Goal: Task Accomplishment & Management: Manage account settings

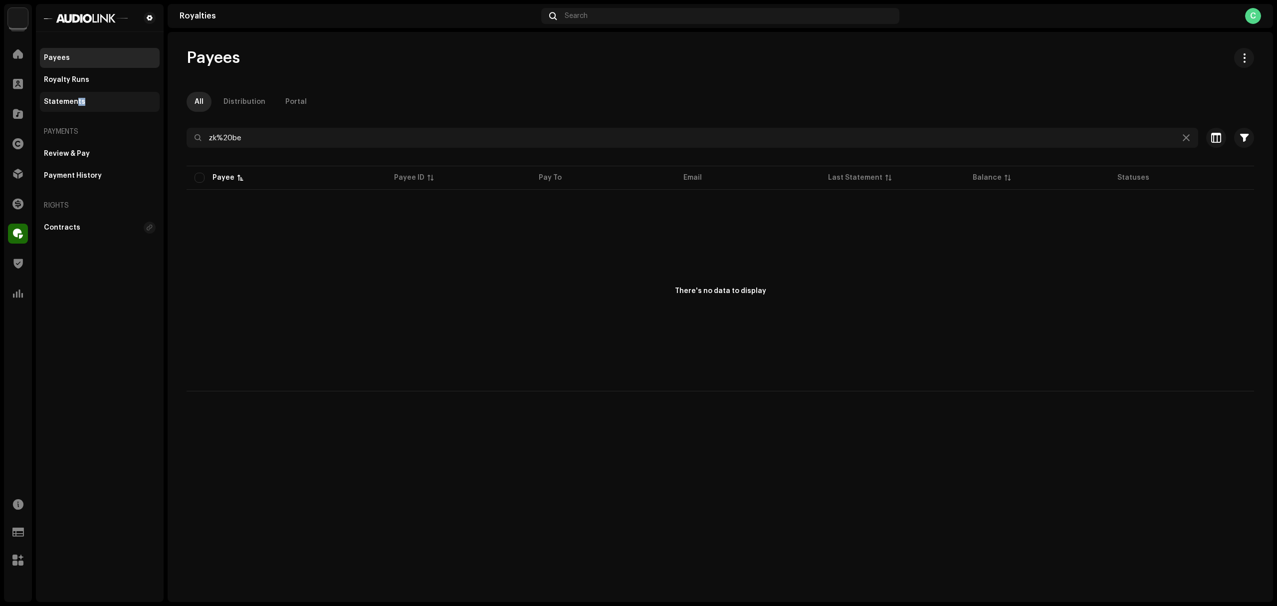
drag, startPoint x: 75, startPoint y: 113, endPoint x: 98, endPoint y: 97, distance: 28.0
click at [98, 97] on div "Payees Royalty Runs Statements Payments Review & Pay Payment History Rights Con…" at bounding box center [100, 143] width 120 height 190
click at [98, 97] on div "Statements" at bounding box center [100, 102] width 120 height 20
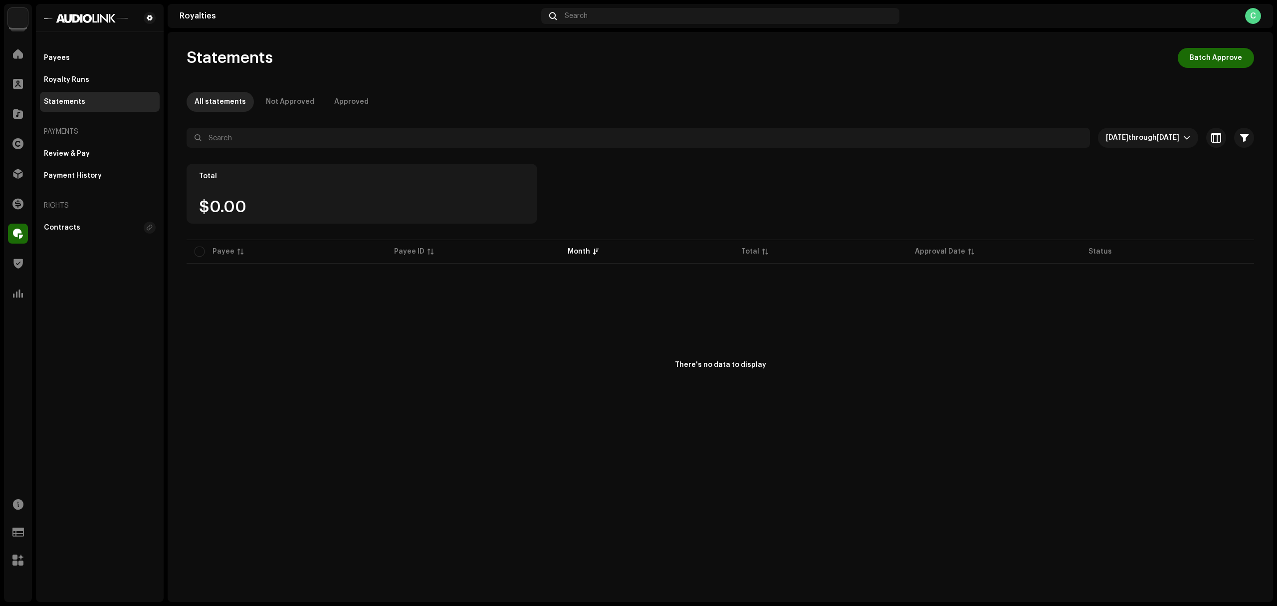
click at [573, 77] on div "Statements Batch Approve All statements Not Approved Approved [DATE] through [D…" at bounding box center [721, 256] width 1100 height 417
click at [1161, 146] on span "[DATE] through [DATE]" at bounding box center [1144, 138] width 77 height 20
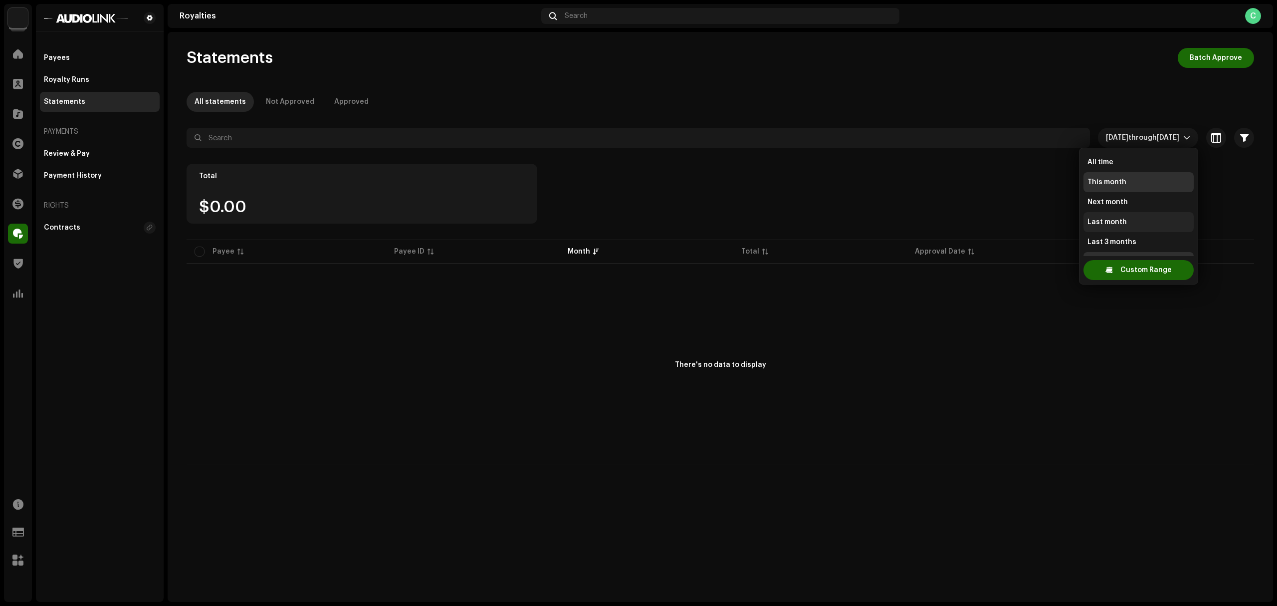
click at [1124, 220] on span "Last month" at bounding box center [1107, 222] width 39 height 10
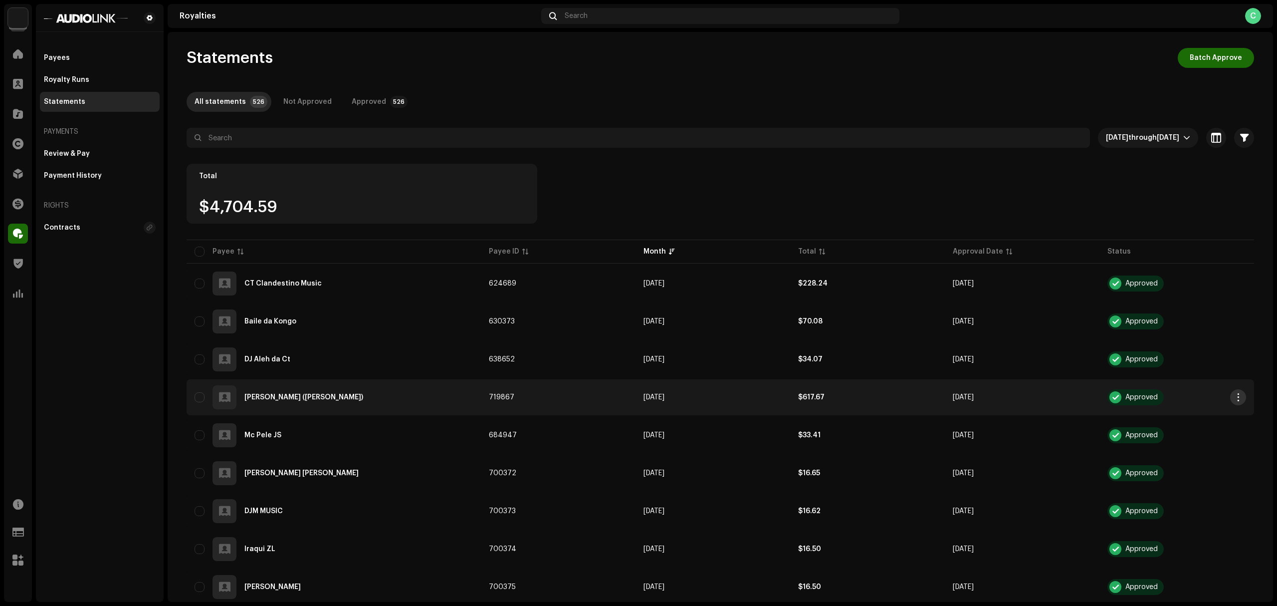
click at [1236, 401] on span "button" at bounding box center [1238, 397] width 7 height 8
click at [1163, 478] on div "Email" at bounding box center [1188, 480] width 93 height 8
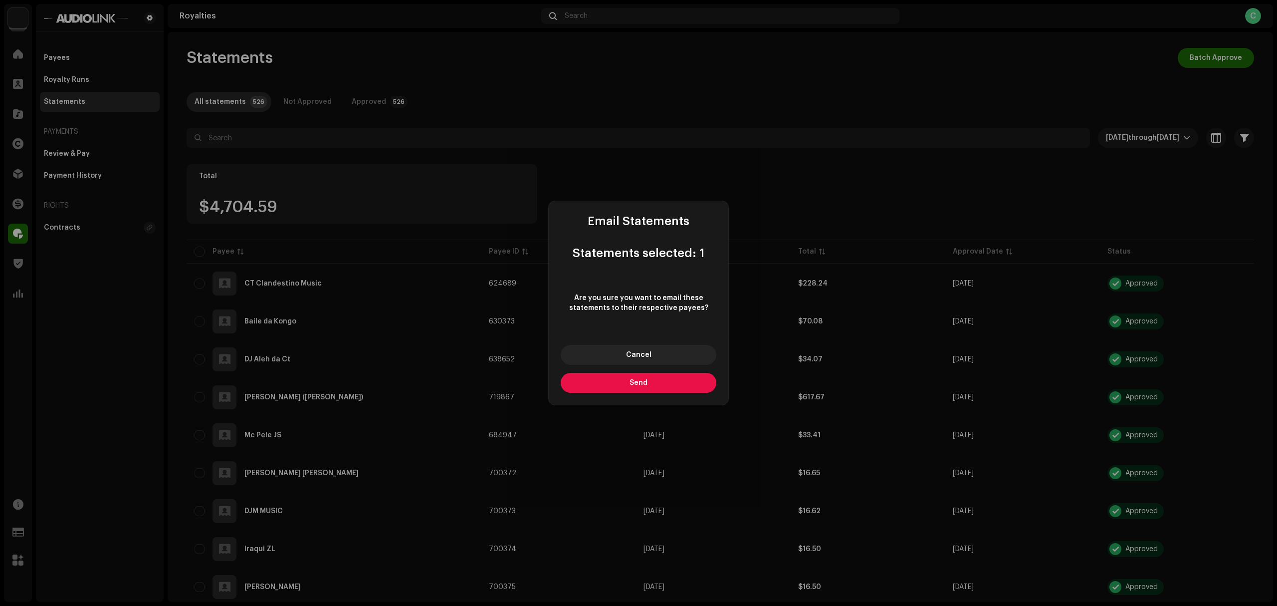
click at [663, 391] on button "Send" at bounding box center [639, 383] width 156 height 20
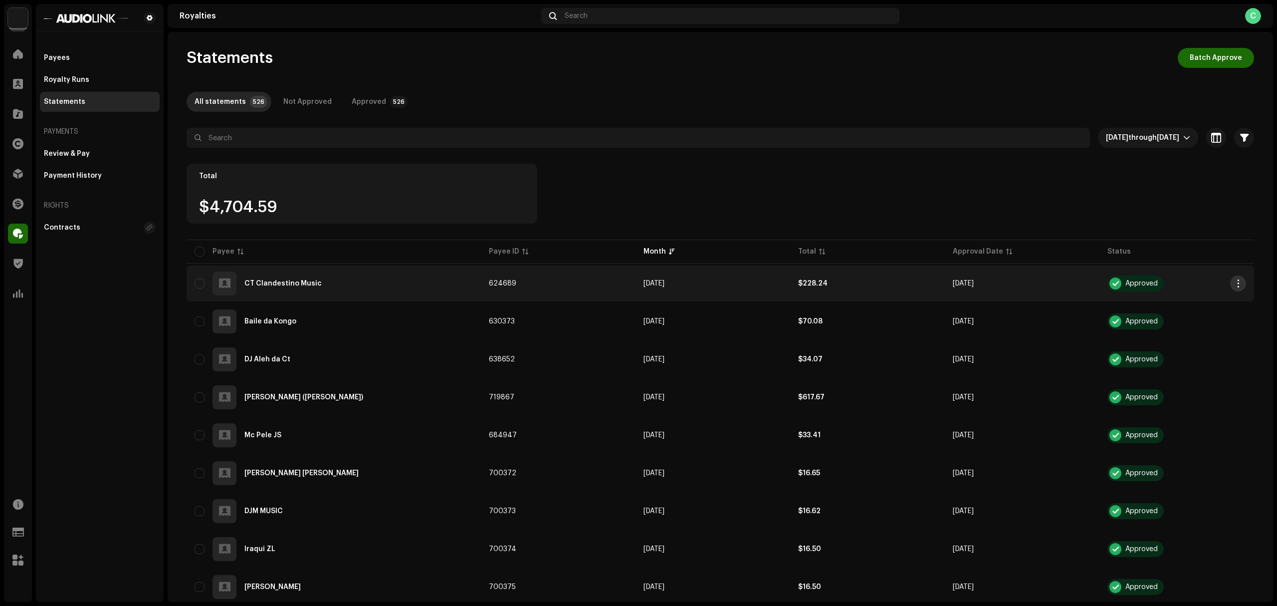
click at [1235, 286] on span "button" at bounding box center [1238, 283] width 7 height 8
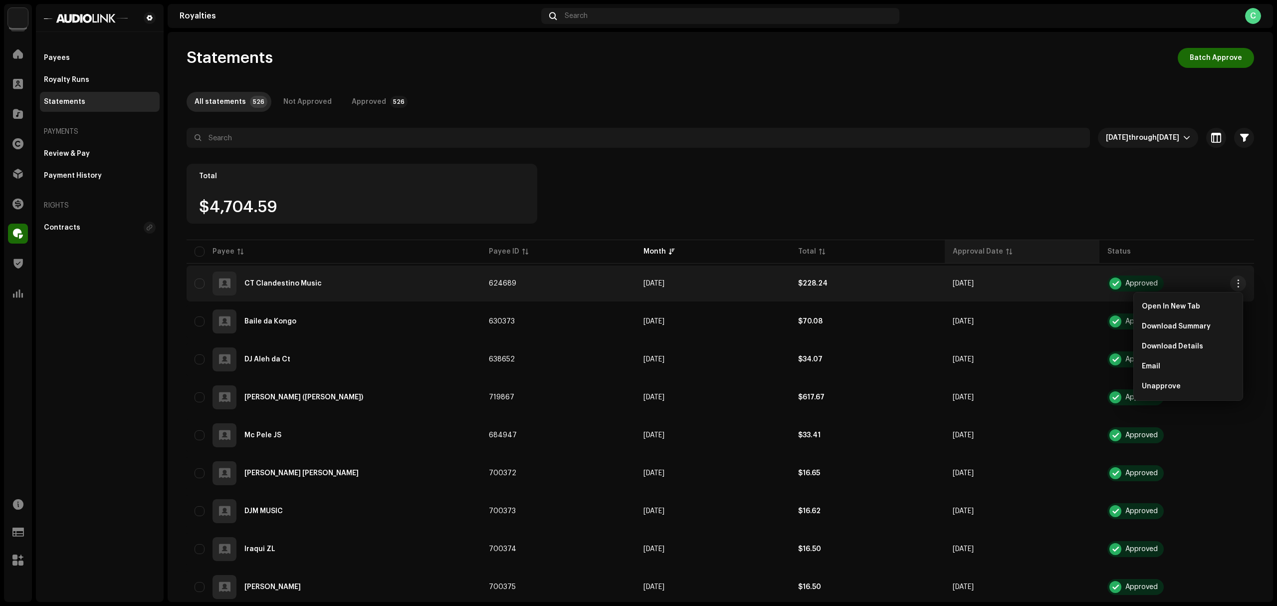
click at [1071, 256] on th "Approval Date" at bounding box center [1022, 252] width 155 height 24
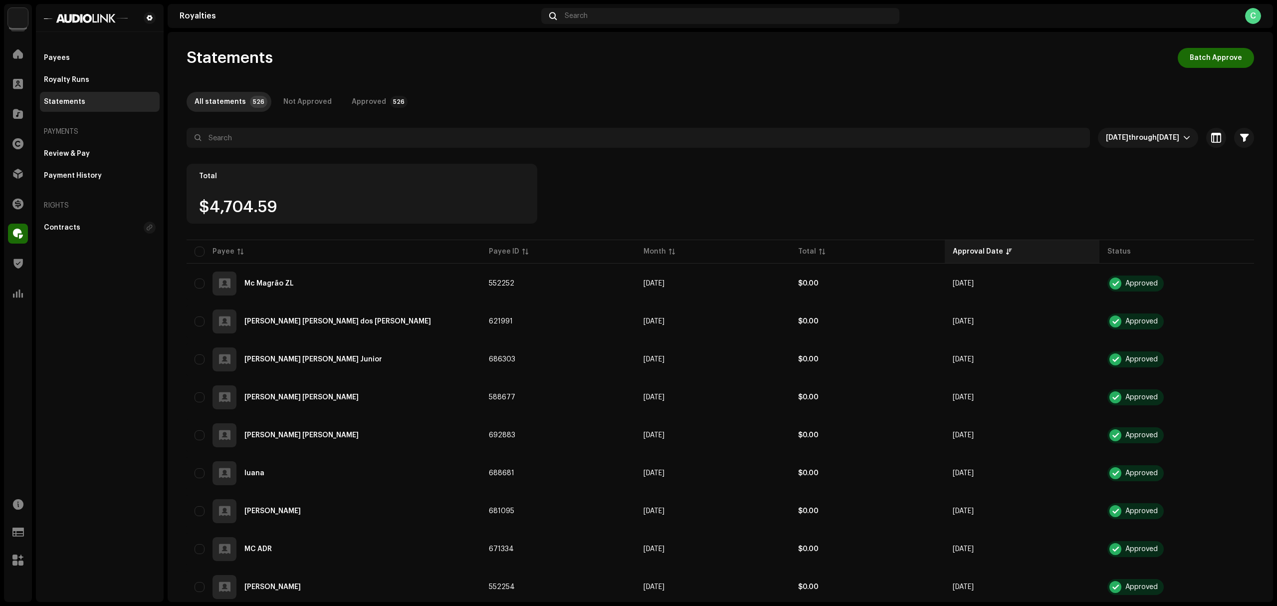
click at [973, 250] on div "Approval Date" at bounding box center [978, 251] width 50 height 10
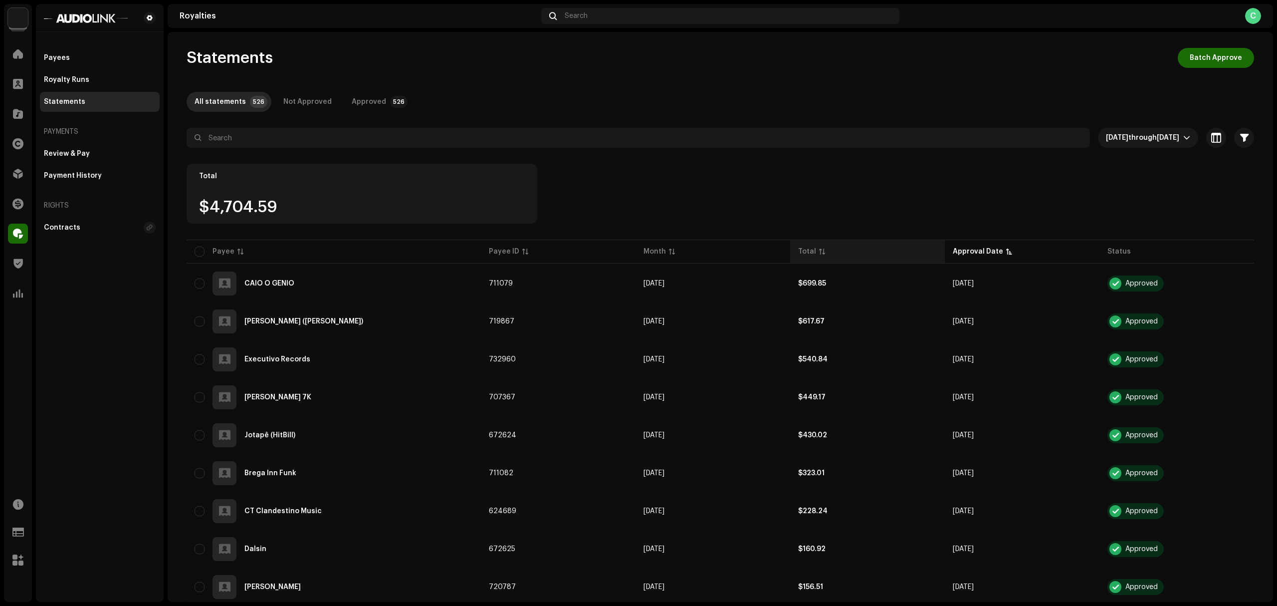
click at [819, 248] on p-sorticon at bounding box center [822, 251] width 6 height 6
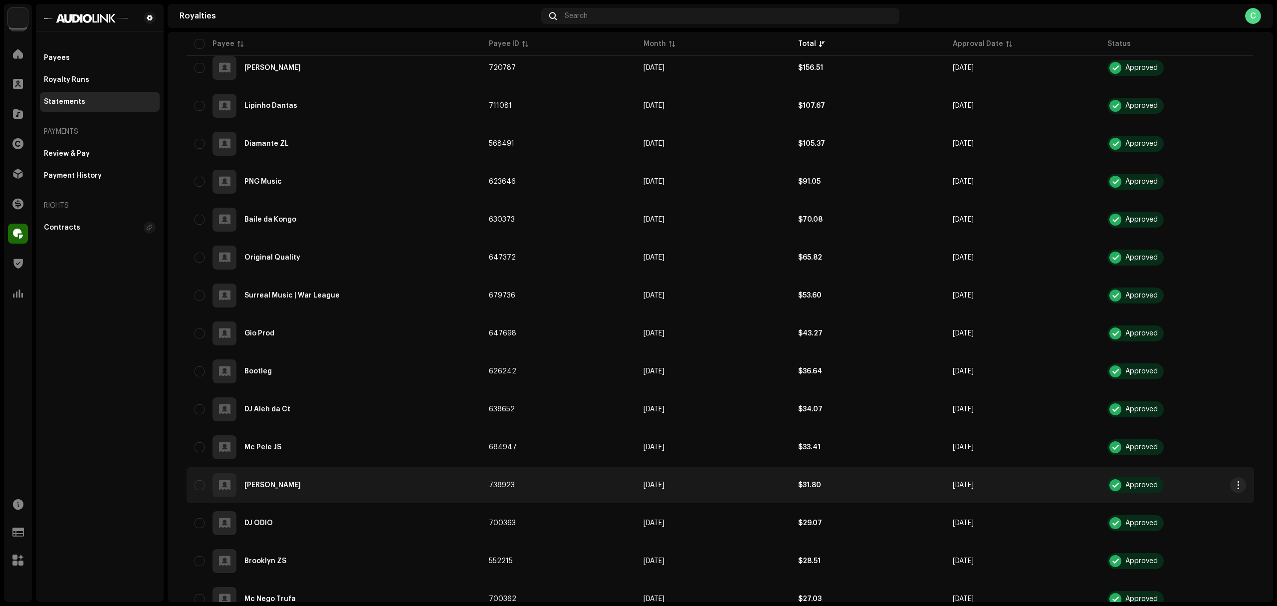
scroll to position [517, 0]
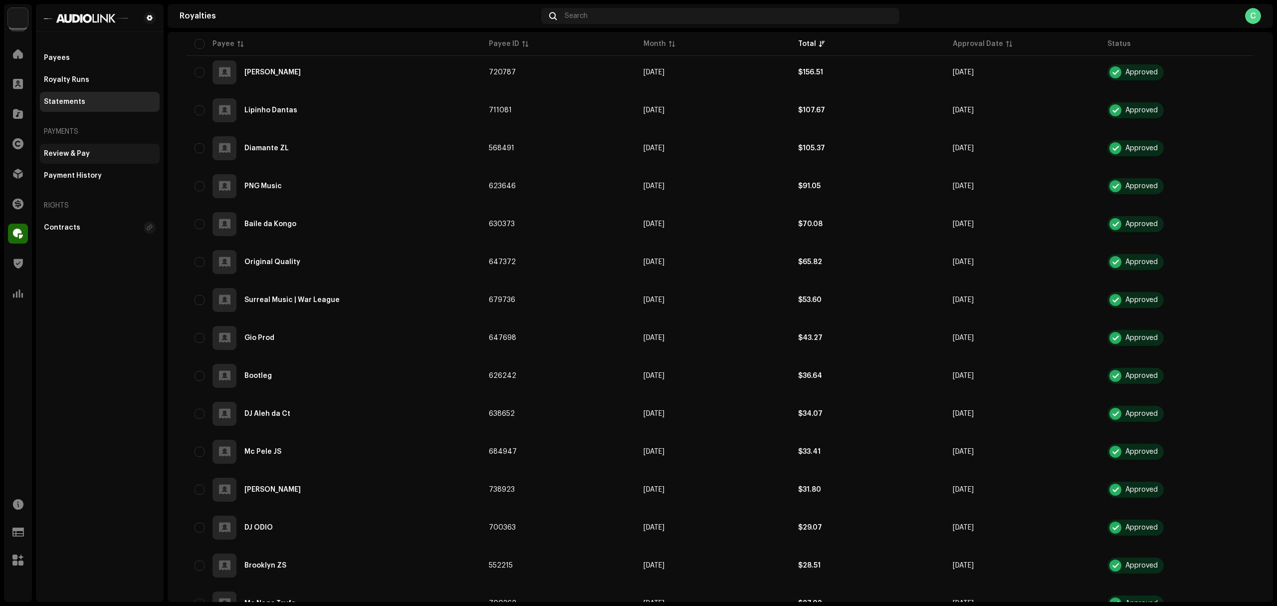
click at [81, 162] on div "Review & Pay" at bounding box center [100, 154] width 120 height 20
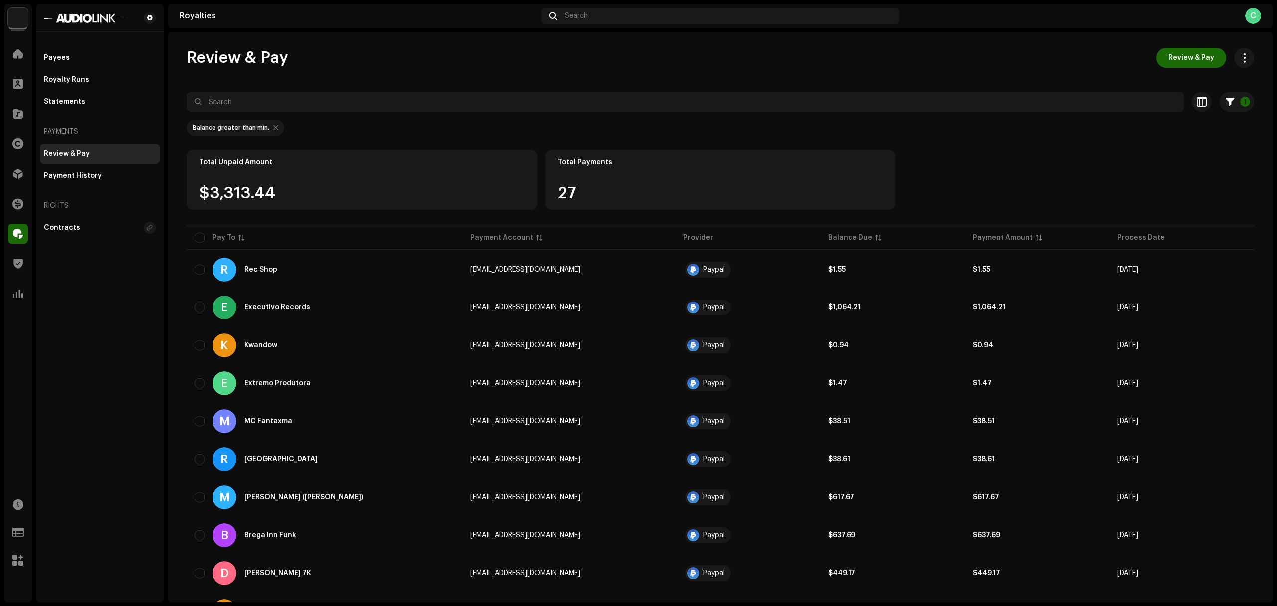
click at [273, 130] on div at bounding box center [275, 128] width 5 height 8
checkbox input "false"
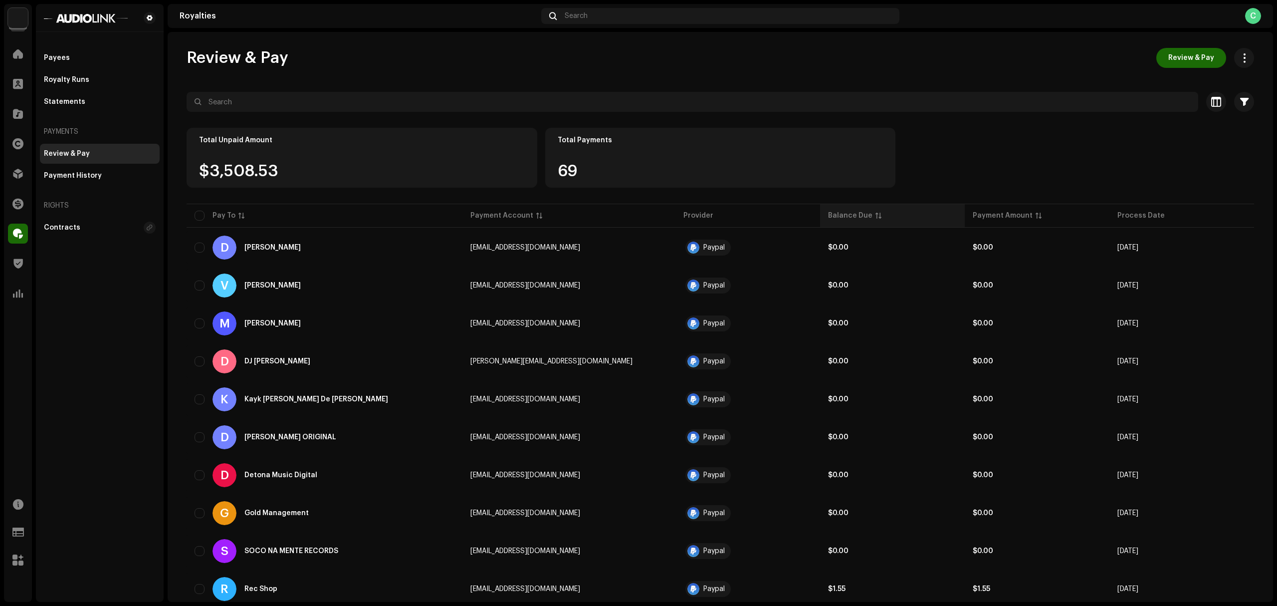
click at [866, 214] on div "Balance Due" at bounding box center [850, 216] width 44 height 10
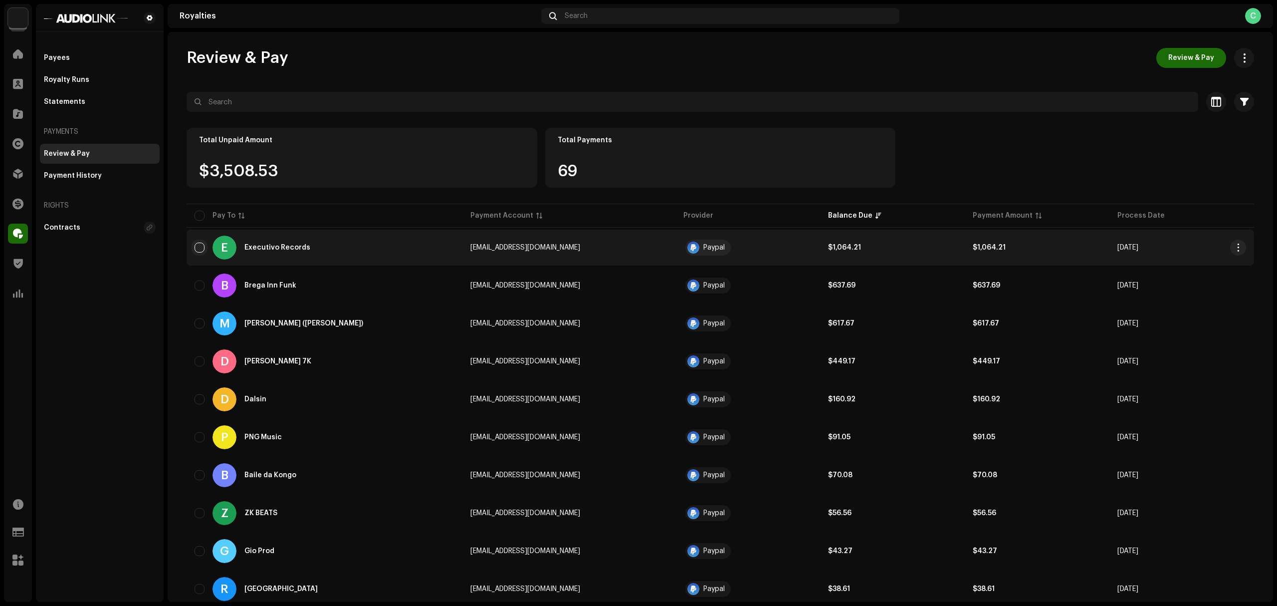
click at [195, 248] on input "checkbox" at bounding box center [200, 248] width 10 height 10
checkbox input "true"
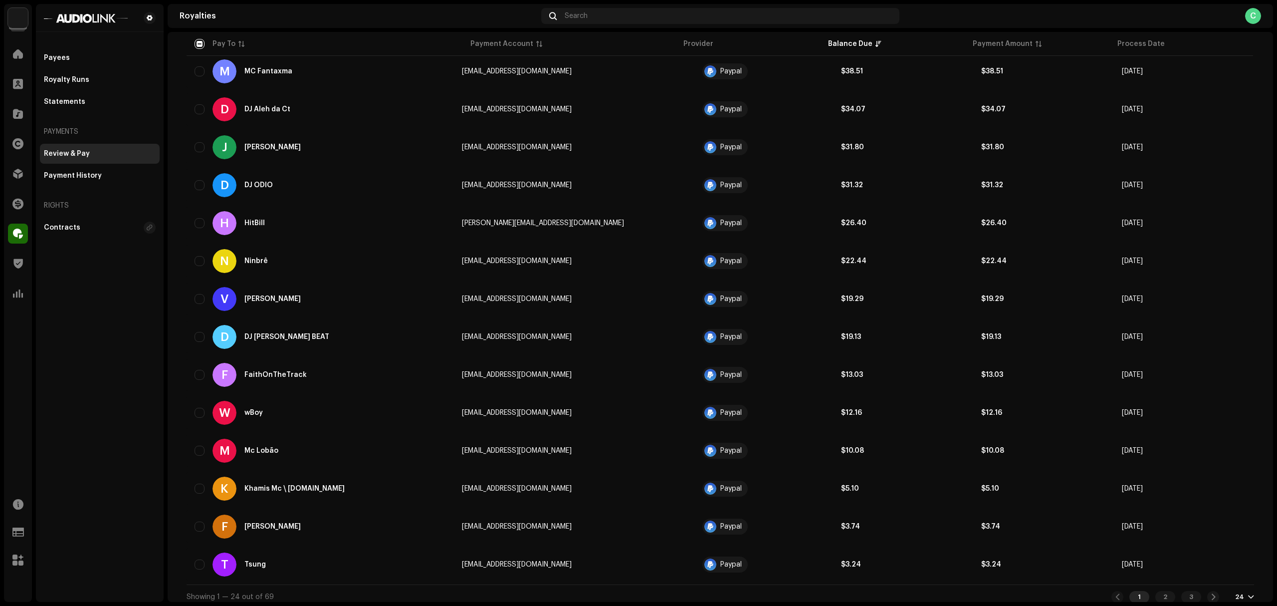
scroll to position [564, 0]
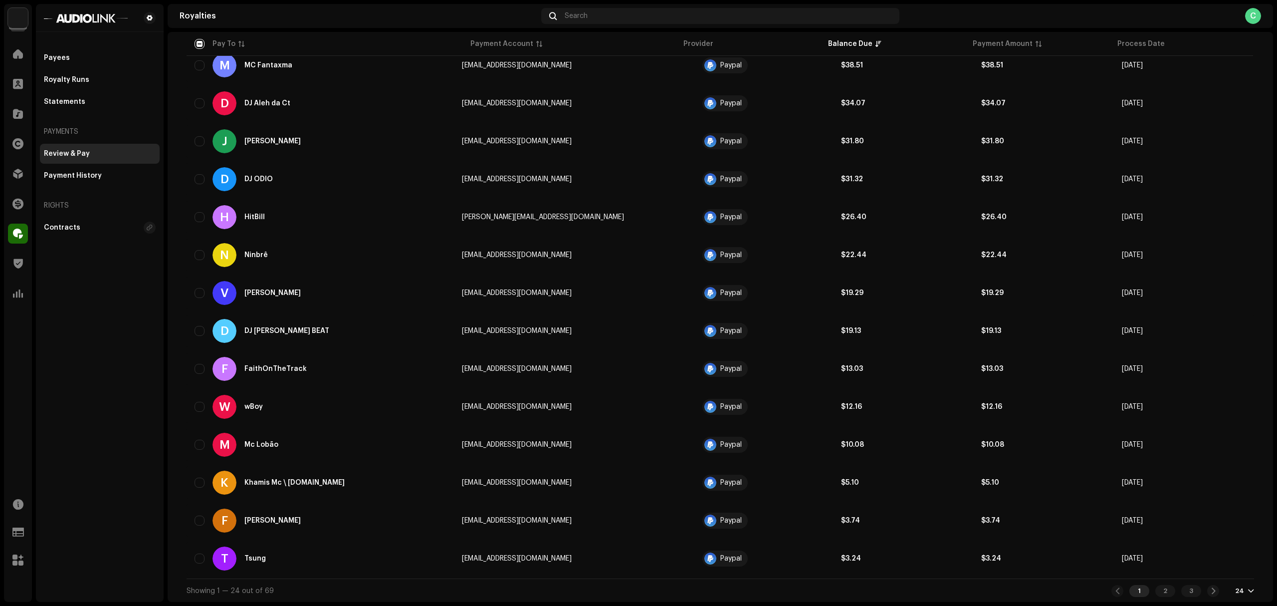
click at [1235, 591] on div "24" at bounding box center [1239, 591] width 9 height 8
click at [1225, 571] on div "72" at bounding box center [1226, 571] width 41 height 20
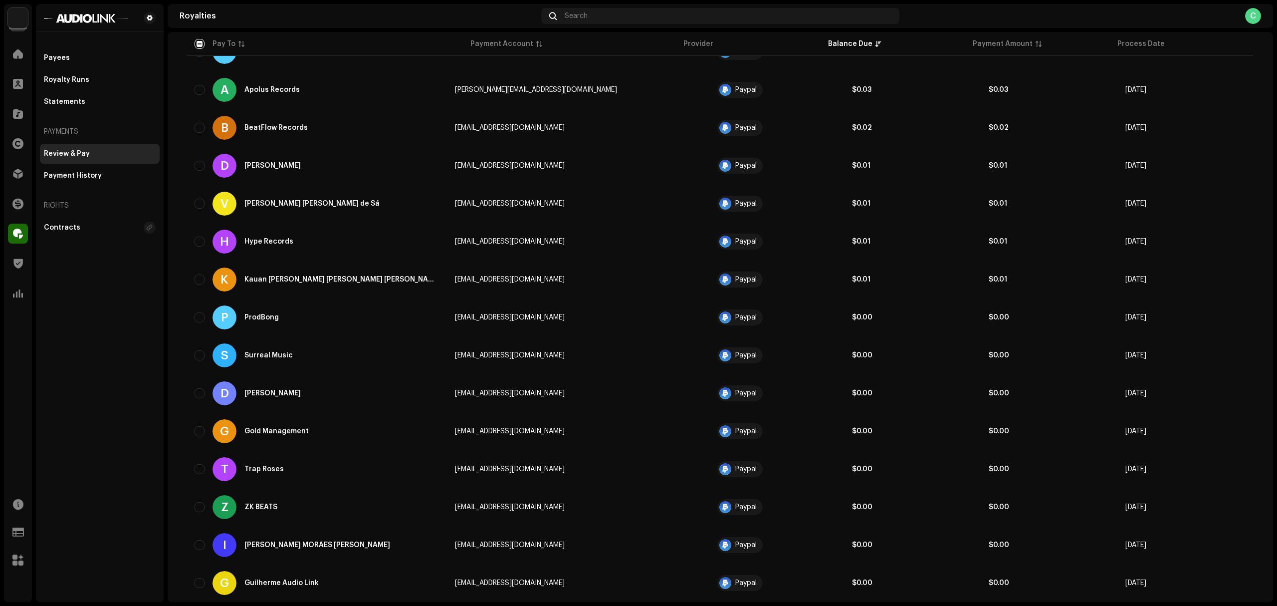
scroll to position [1608, 0]
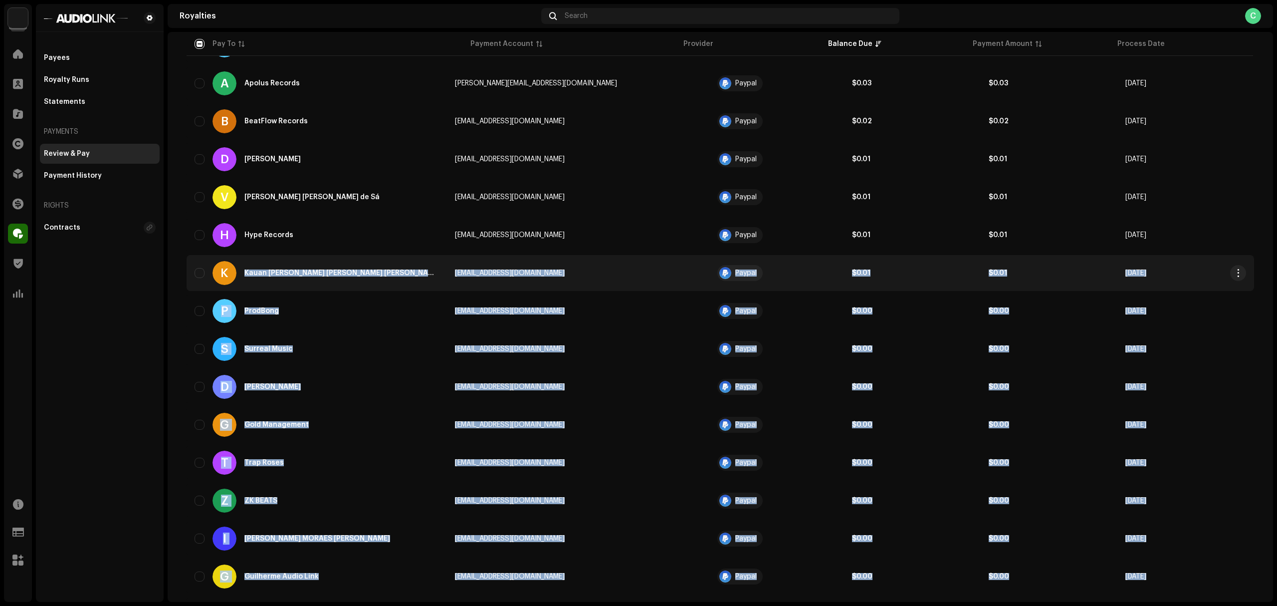
click at [190, 276] on td "K Kauan [PERSON_NAME] [PERSON_NAME] [PERSON_NAME]" at bounding box center [317, 273] width 260 height 36
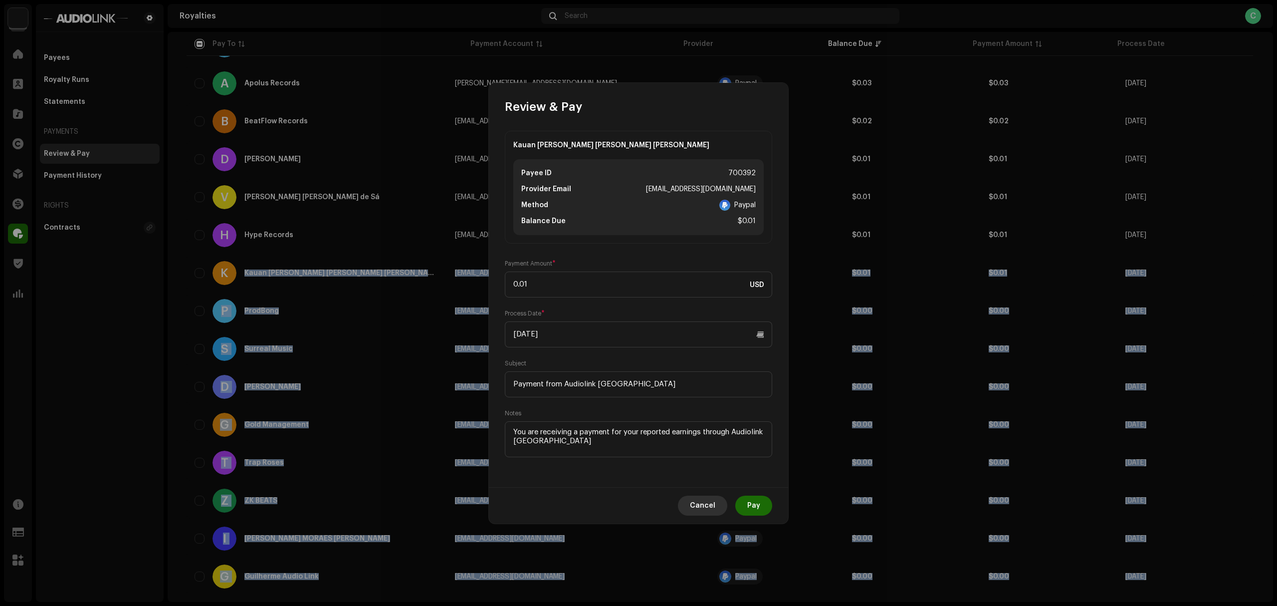
click at [694, 509] on span "Cancel" at bounding box center [702, 505] width 25 height 20
checkbox input "false"
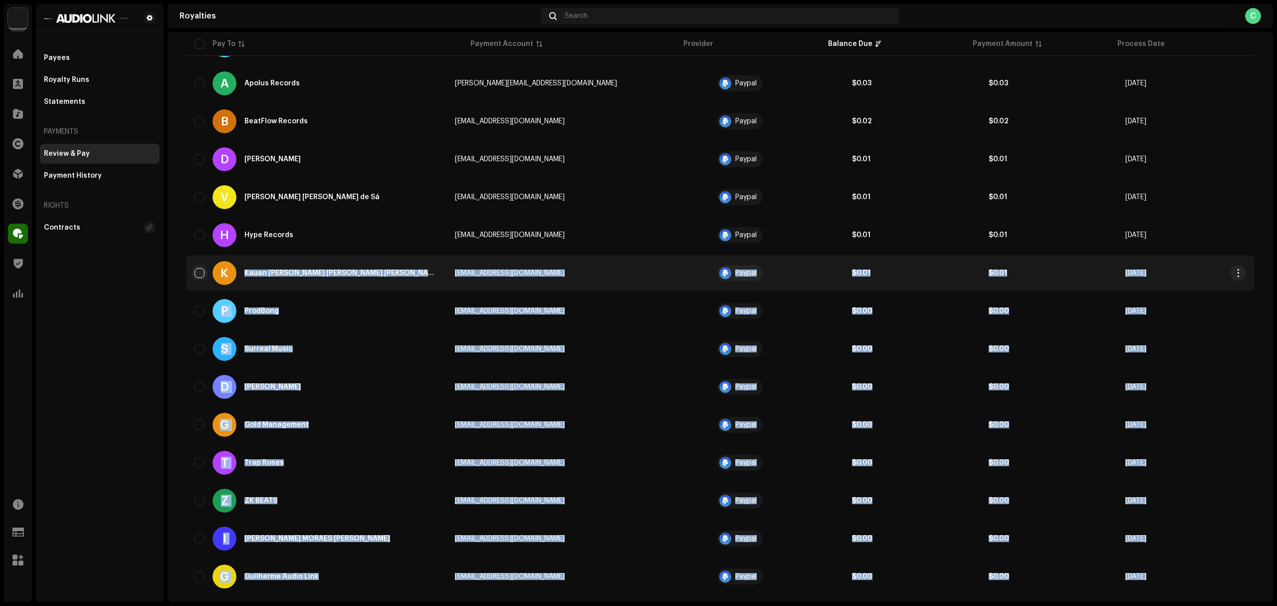
click at [195, 269] on input "Row Unselected" at bounding box center [200, 273] width 10 height 10
checkbox input "true"
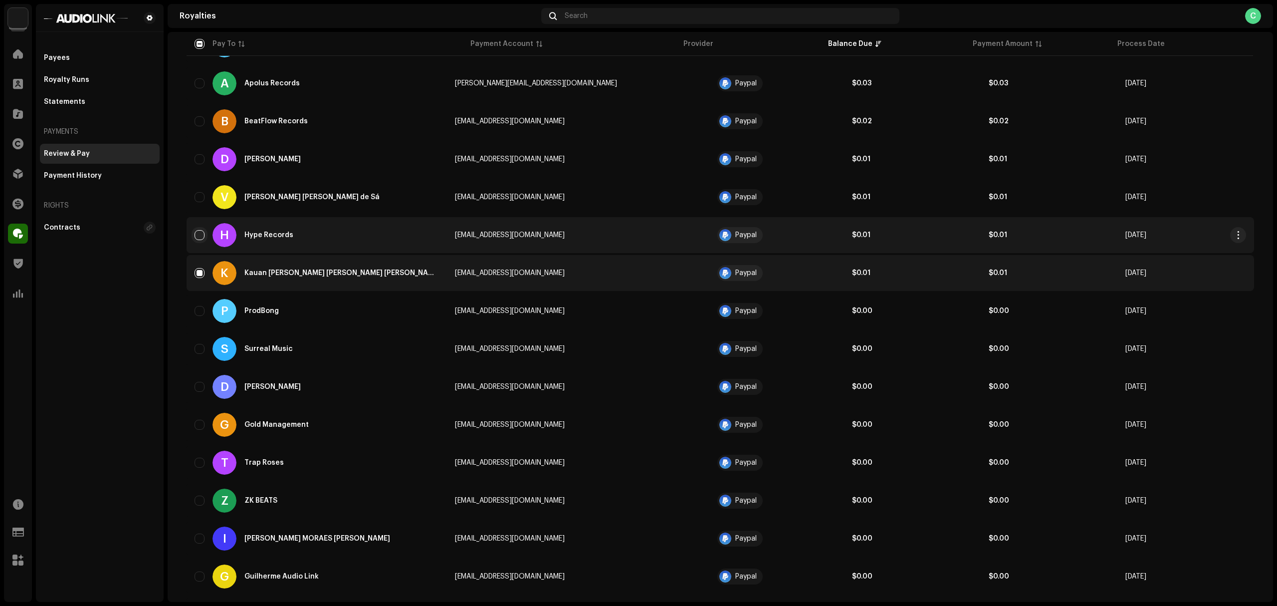
click at [200, 233] on input "Row Unselected" at bounding box center [200, 235] width 10 height 10
checkbox input "true"
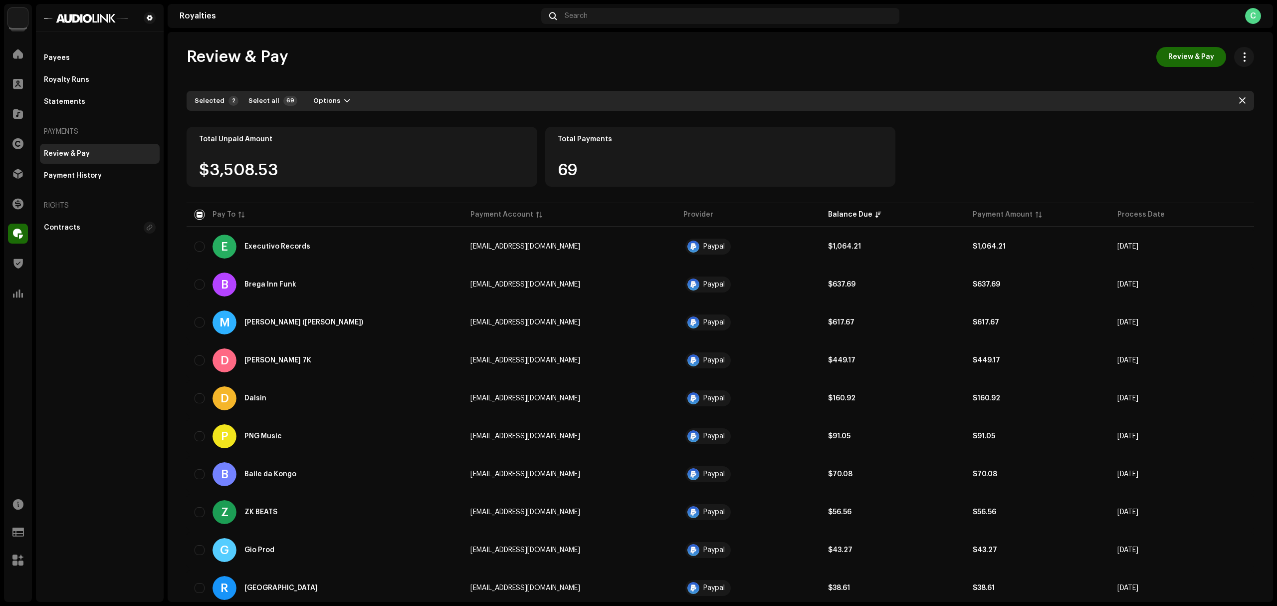
scroll to position [0, 0]
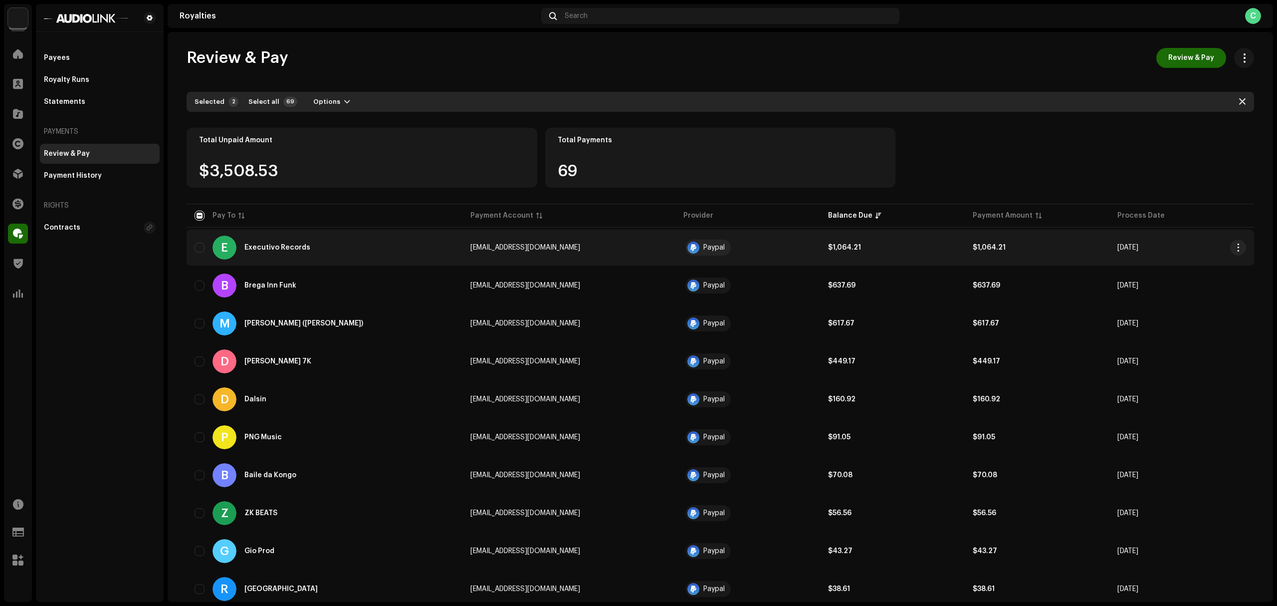
click at [198, 252] on div "E Executivo Records" at bounding box center [325, 248] width 260 height 24
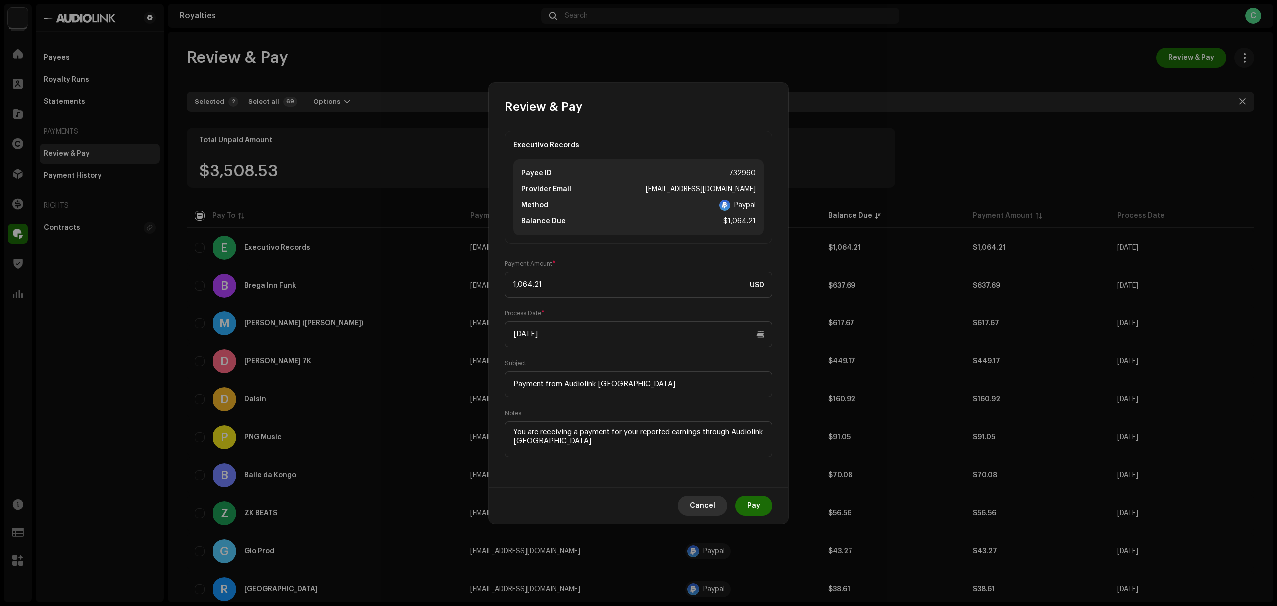
click at [701, 503] on span "Cancel" at bounding box center [702, 505] width 25 height 20
checkbox input "false"
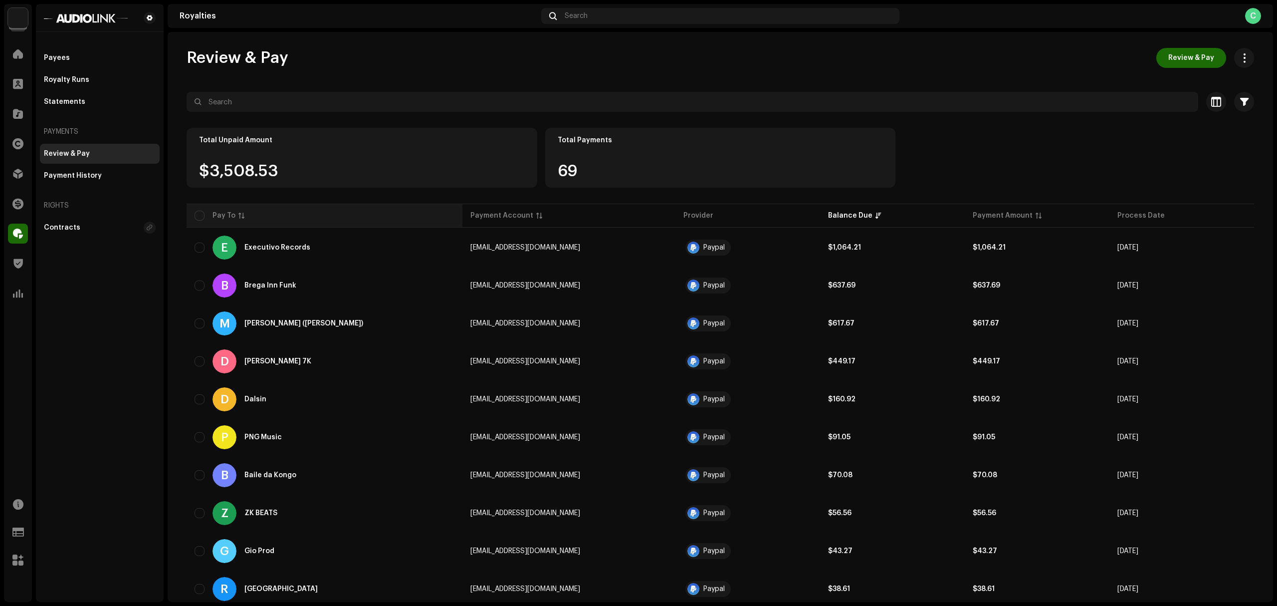
click at [199, 222] on th "Pay To" at bounding box center [325, 216] width 276 height 24
click at [199, 221] on th "Pay To" at bounding box center [325, 216] width 276 height 24
click at [195, 218] on input "checkbox" at bounding box center [200, 216] width 10 height 10
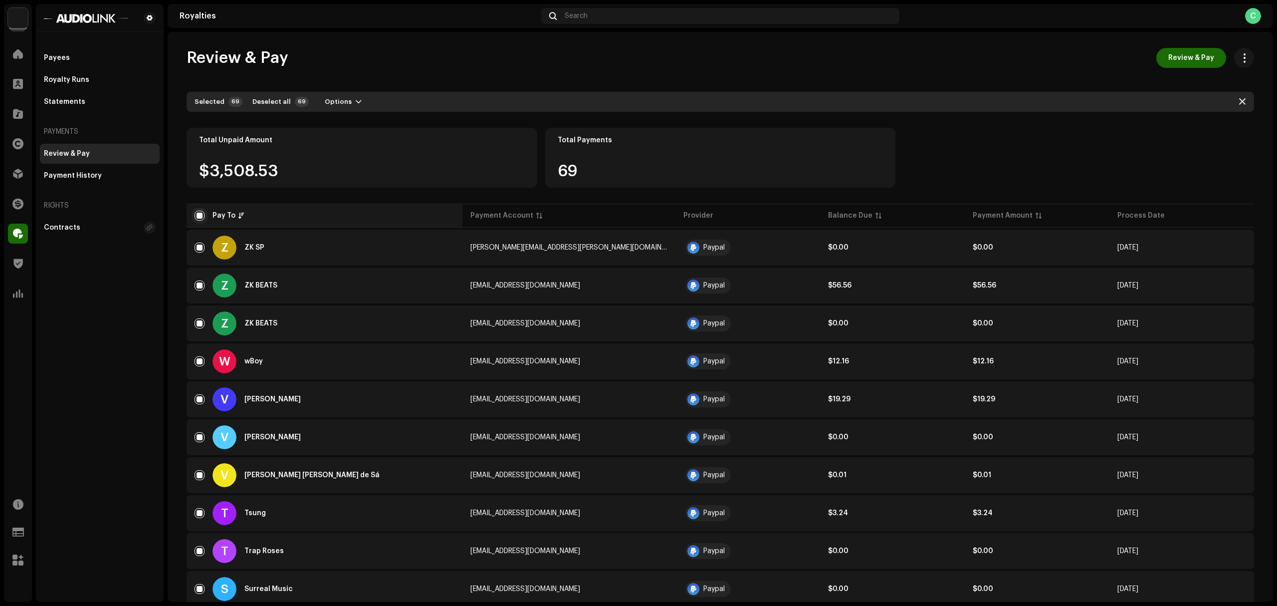
click at [195, 218] on input "checkbox" at bounding box center [200, 216] width 10 height 10
checkbox input "false"
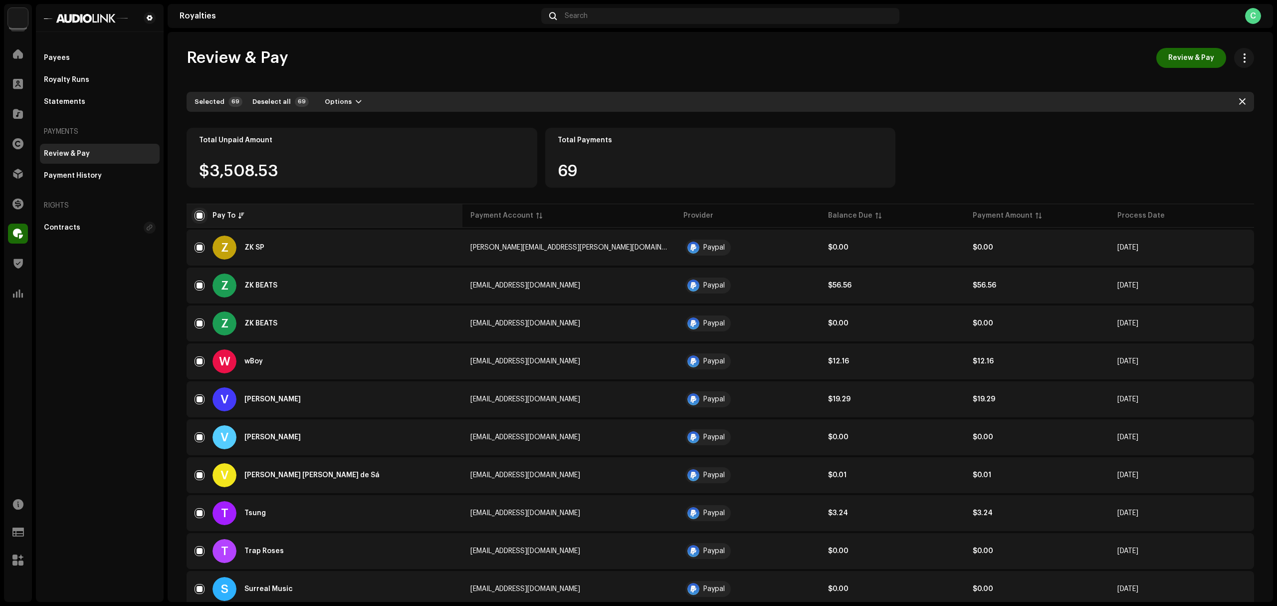
checkbox input "false"
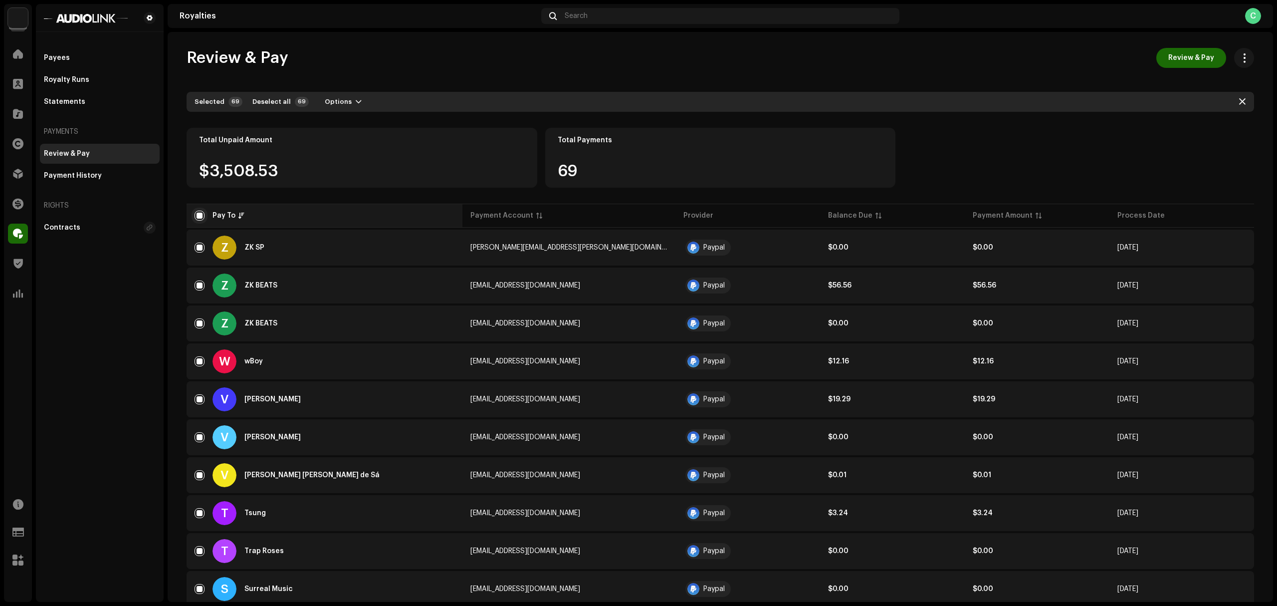
checkbox input "false"
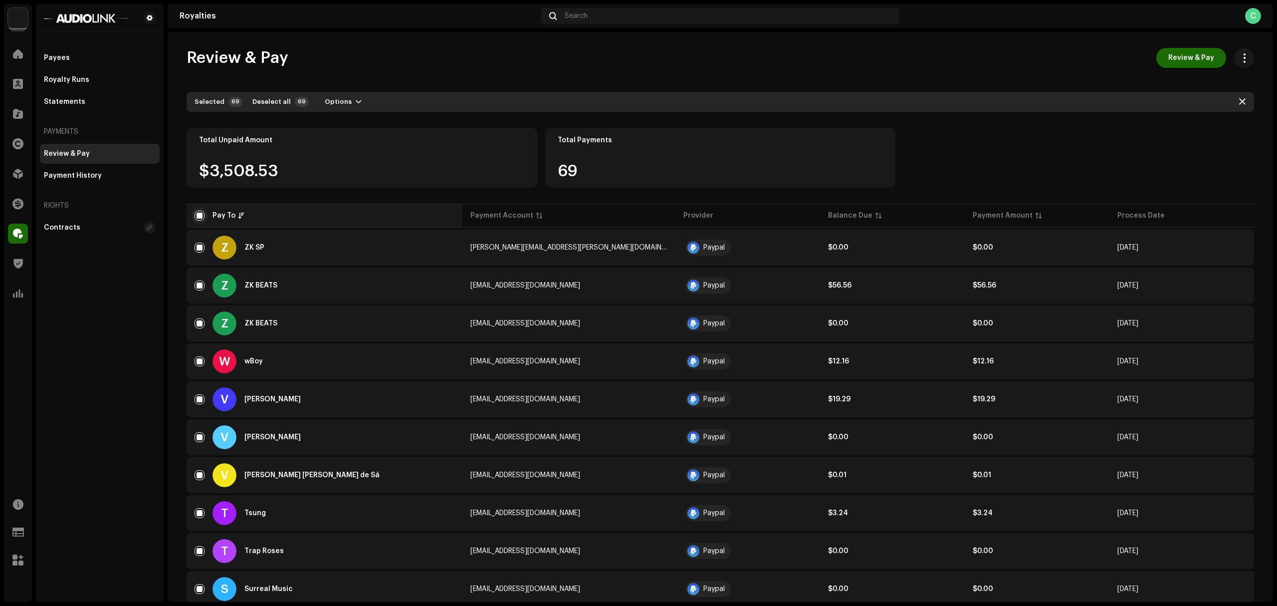
checkbox input "false"
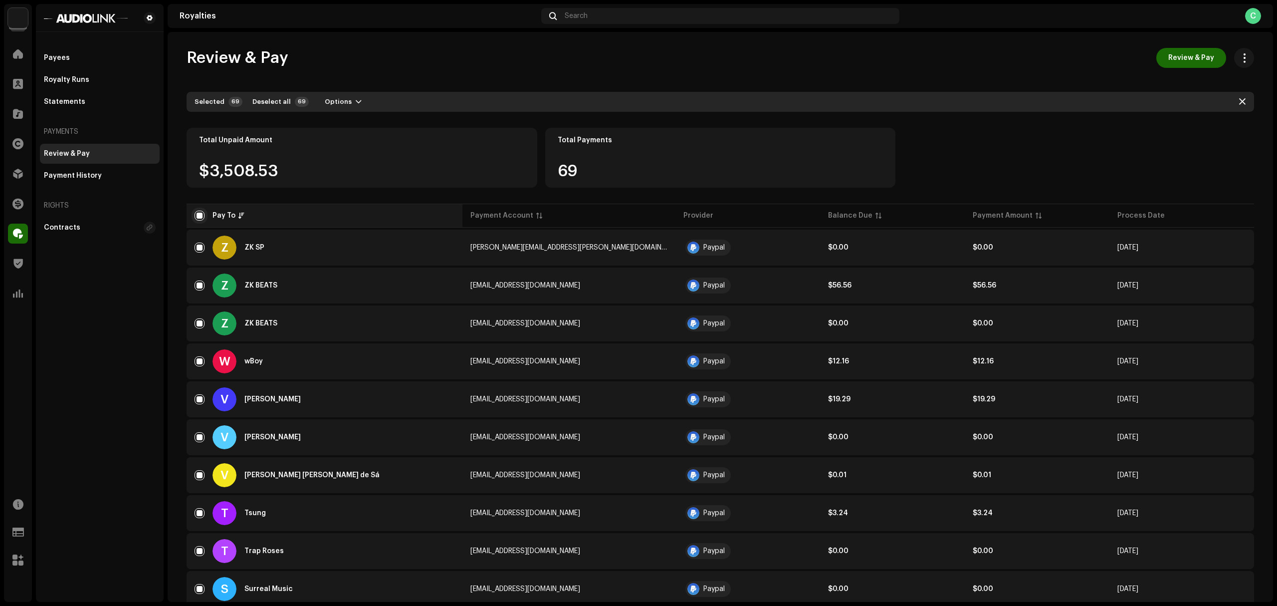
checkbox input "false"
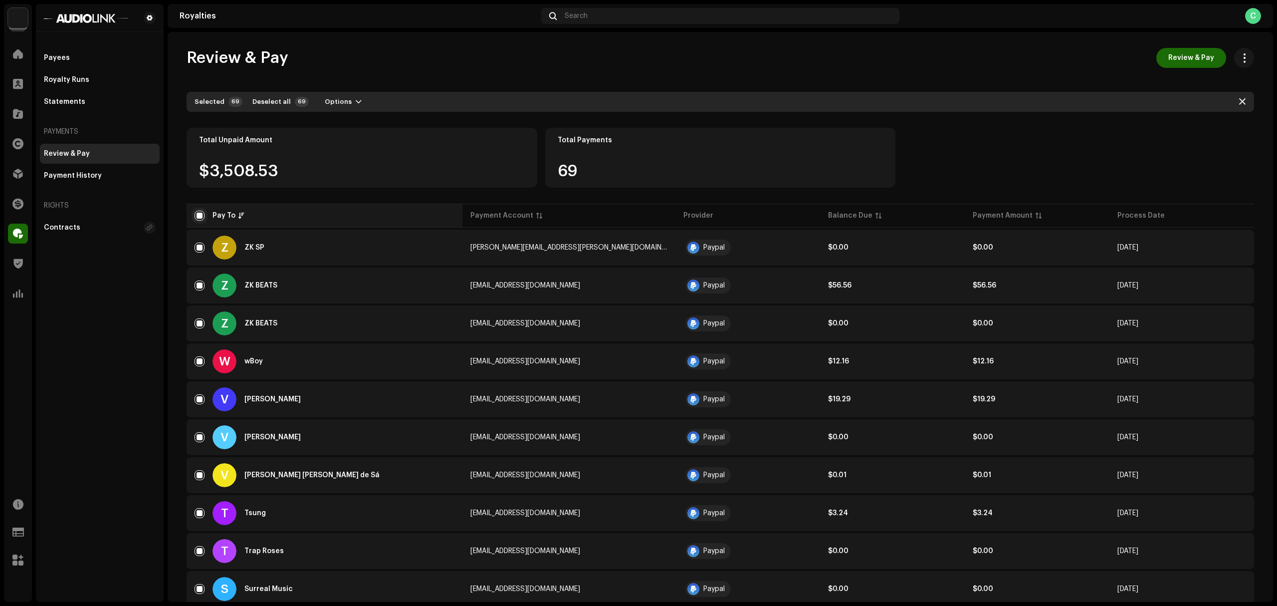
checkbox input "false"
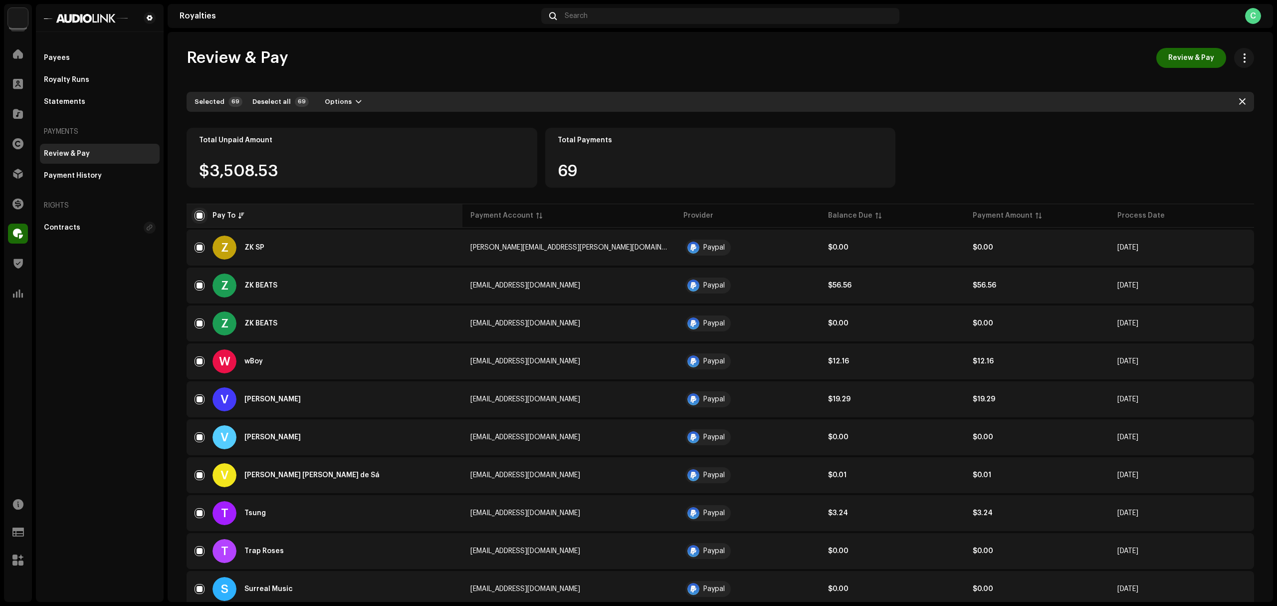
checkbox input "false"
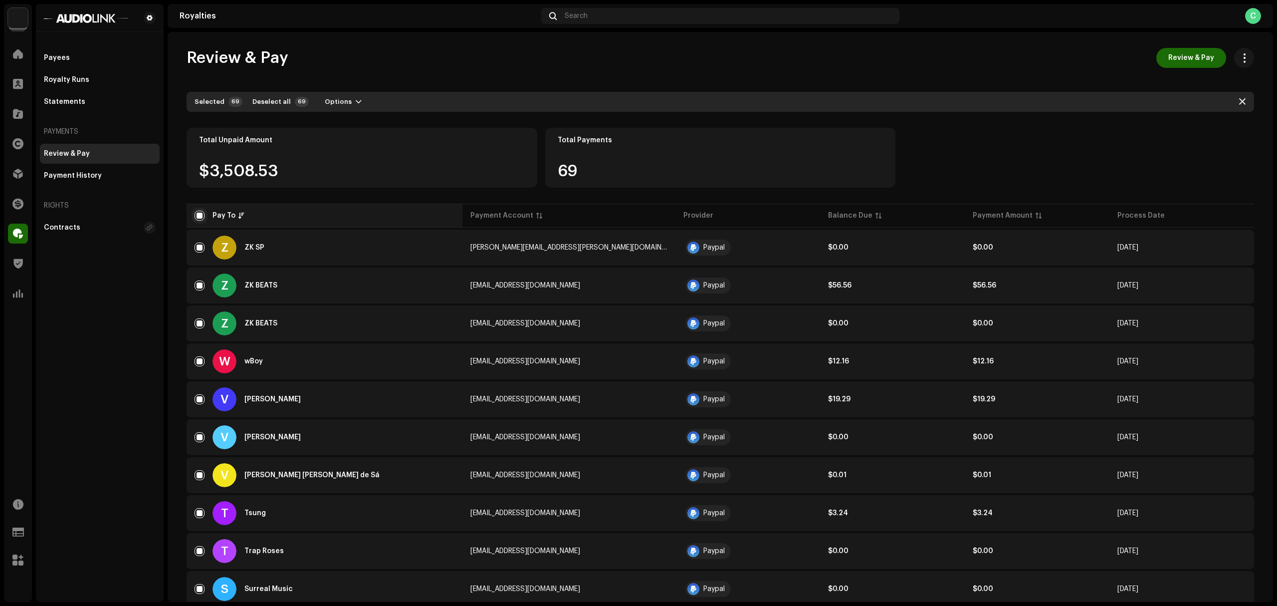
checkbox input "false"
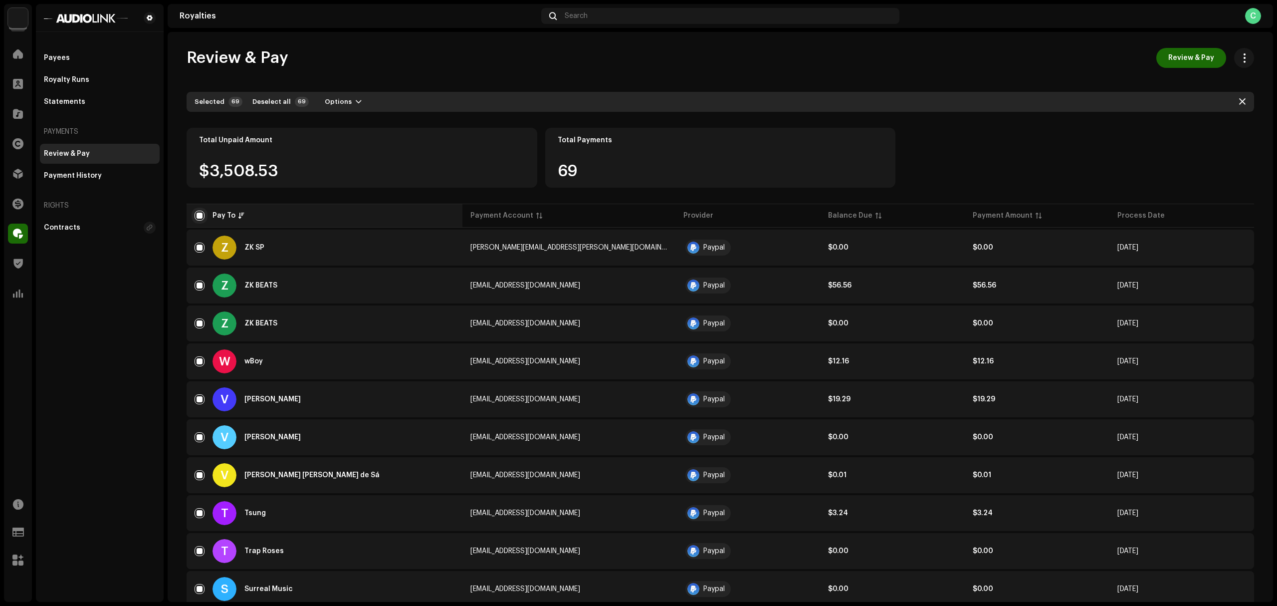
checkbox input "false"
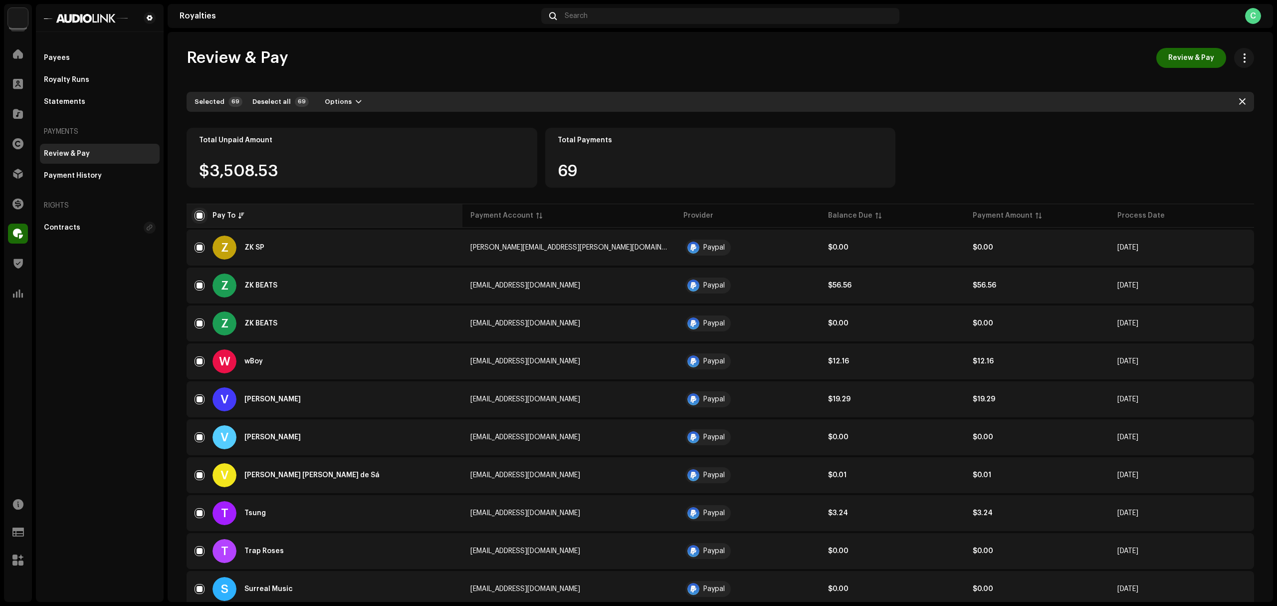
checkbox input "false"
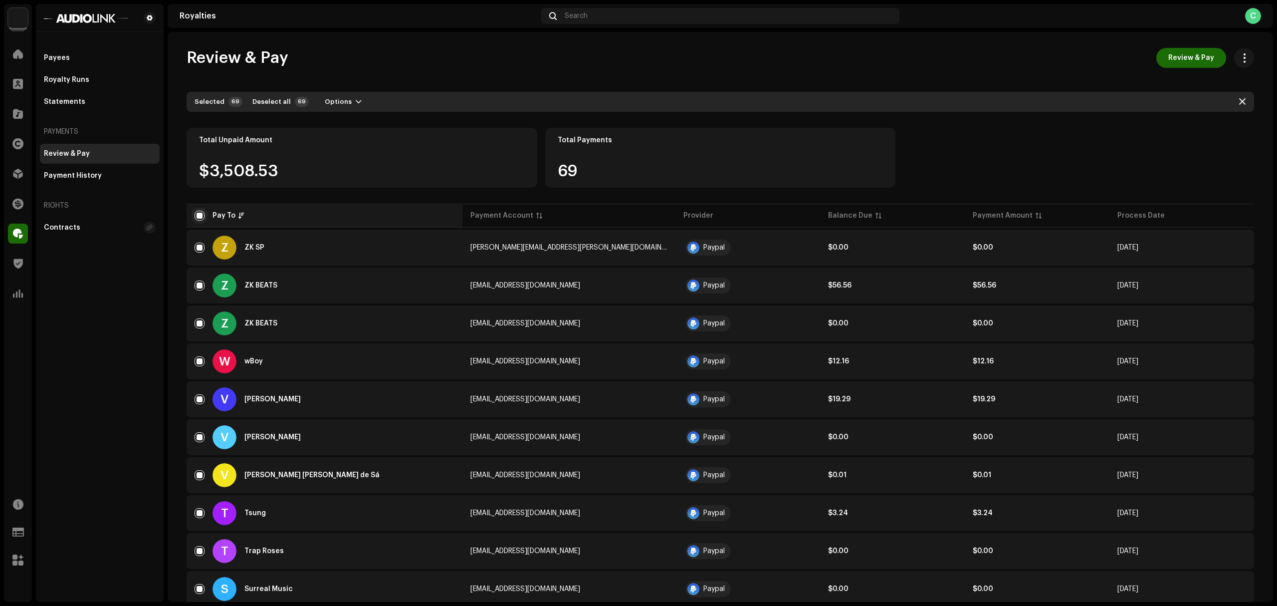
checkbox input "false"
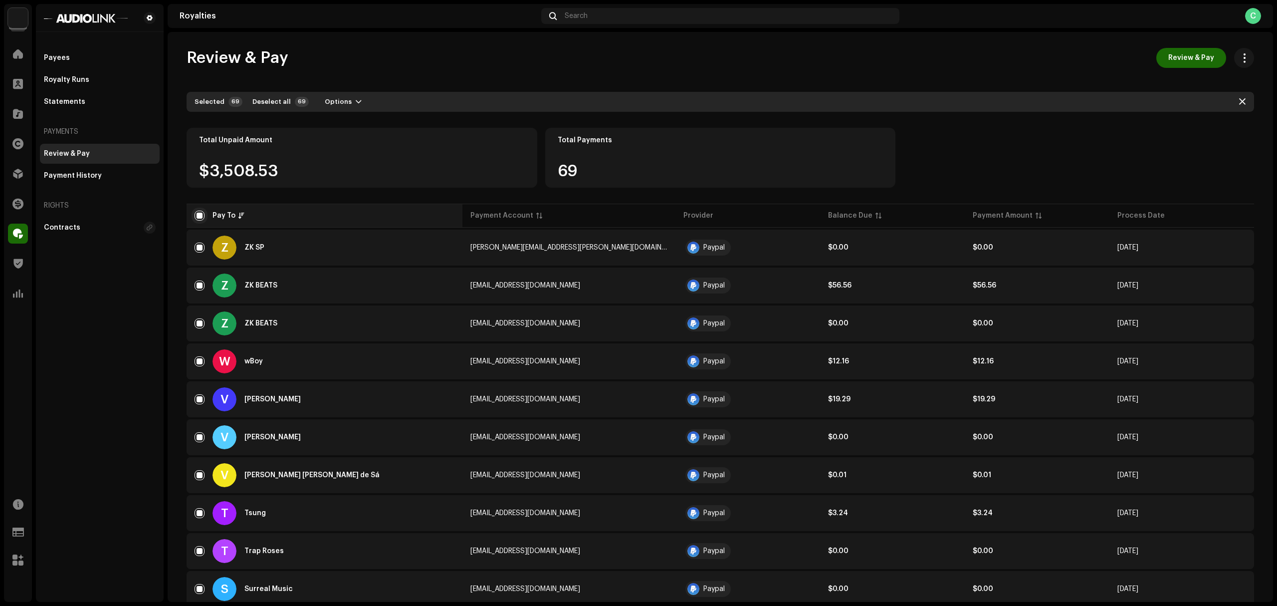
checkbox input "false"
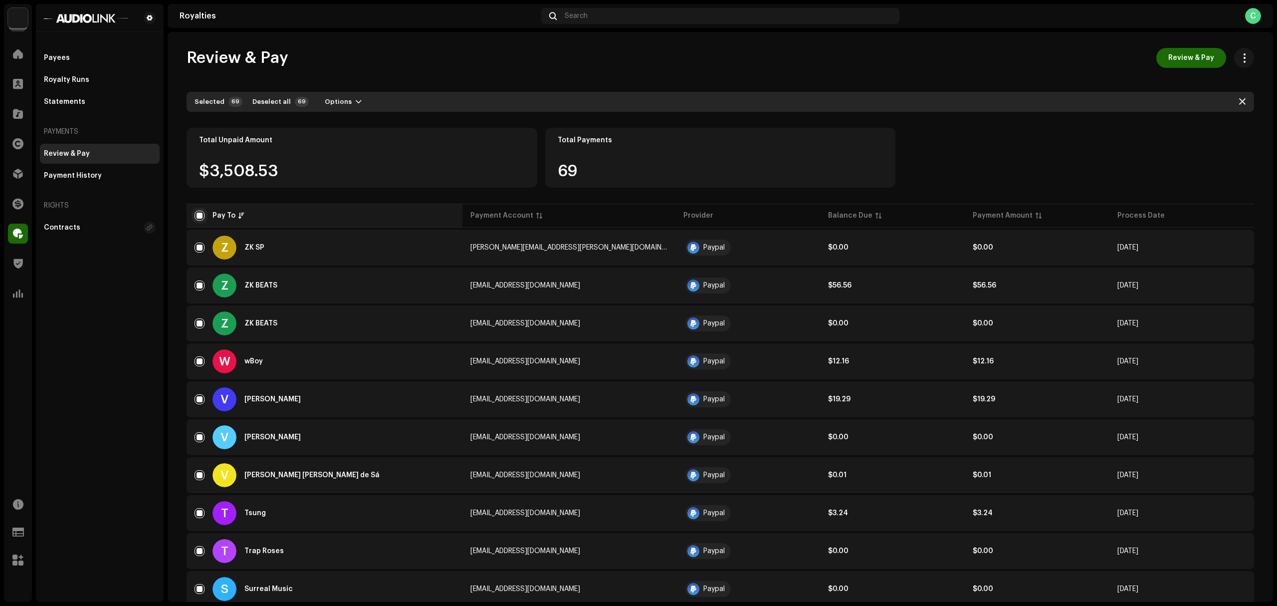
checkbox input "false"
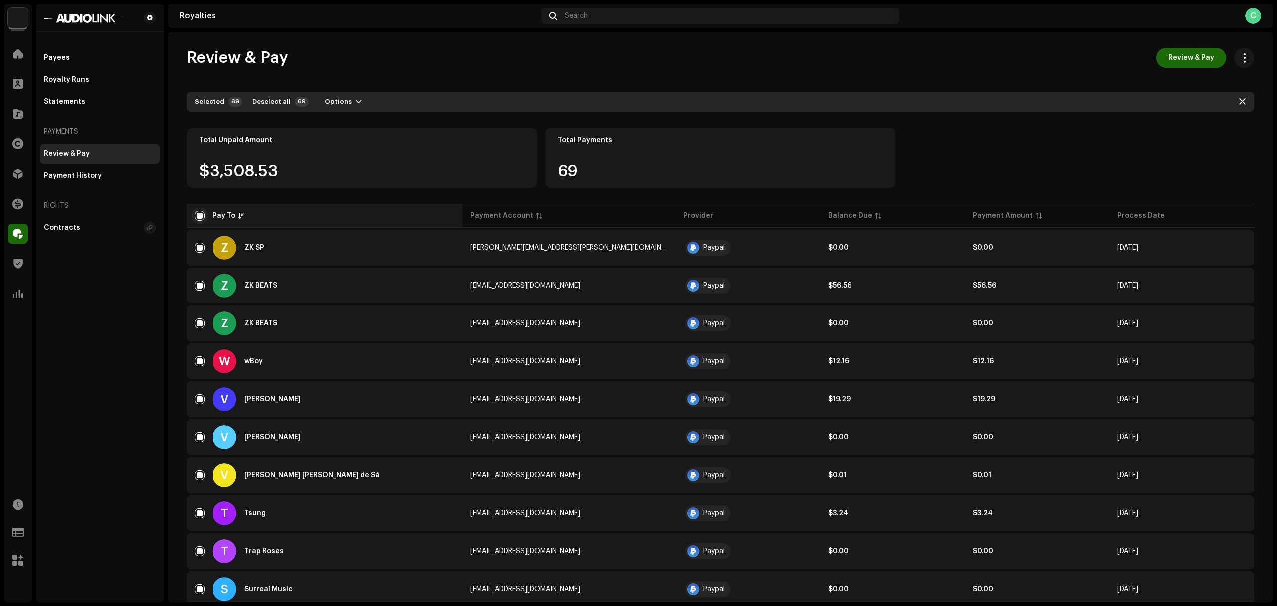
checkbox input "false"
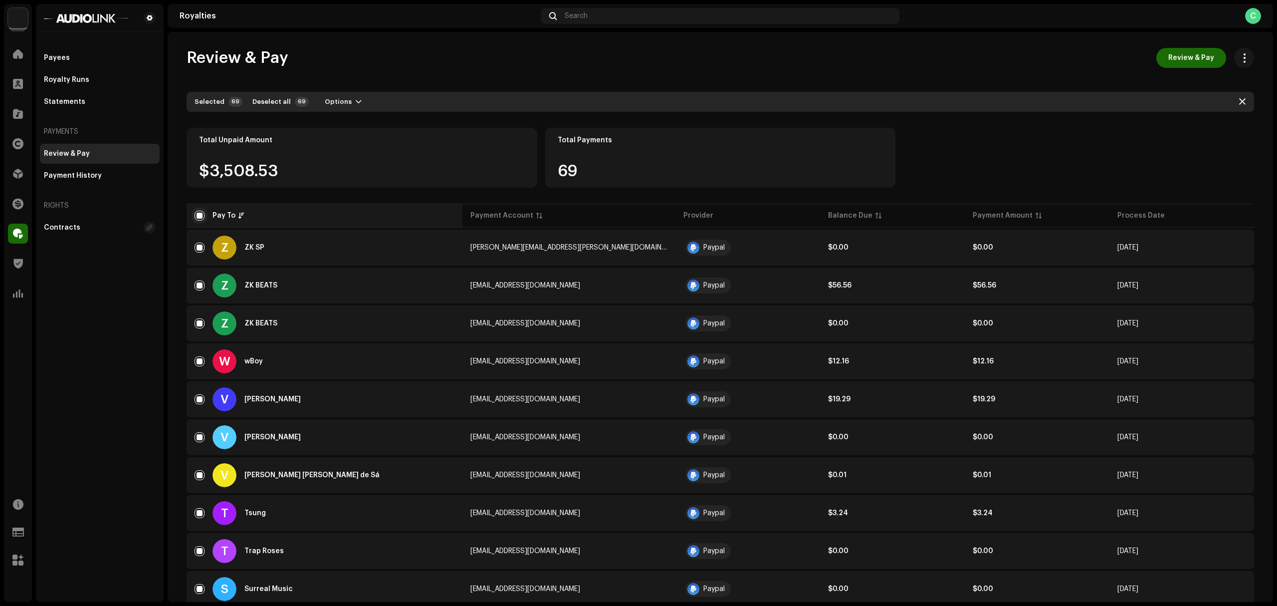
checkbox input "false"
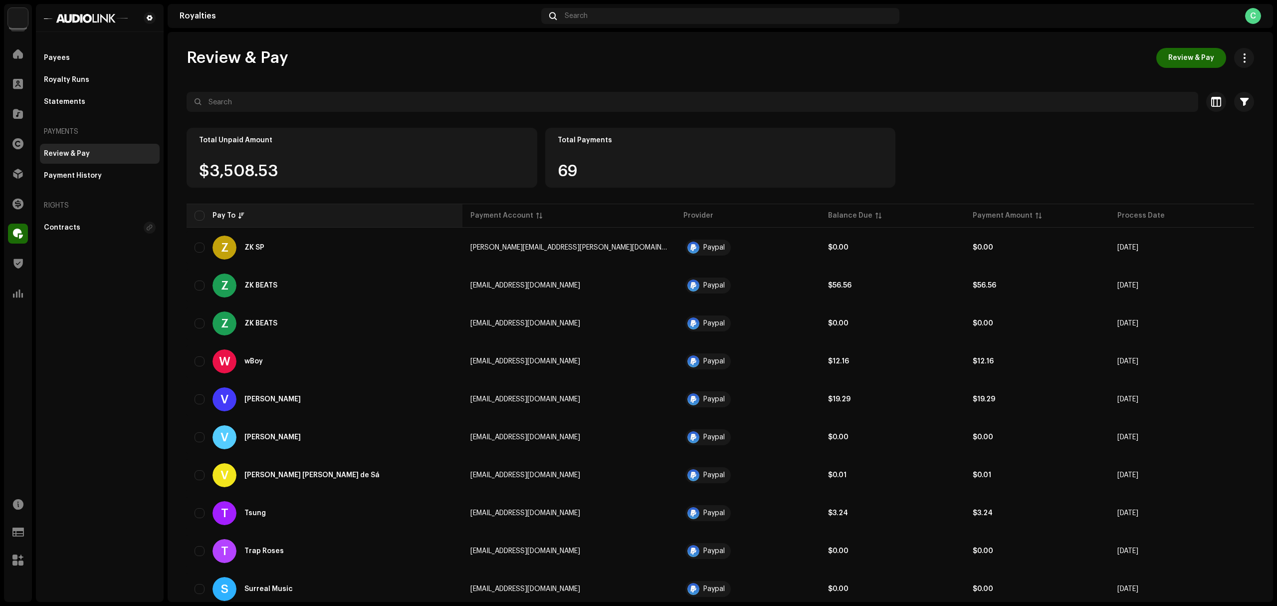
click at [241, 213] on div "Pay To" at bounding box center [325, 216] width 260 height 10
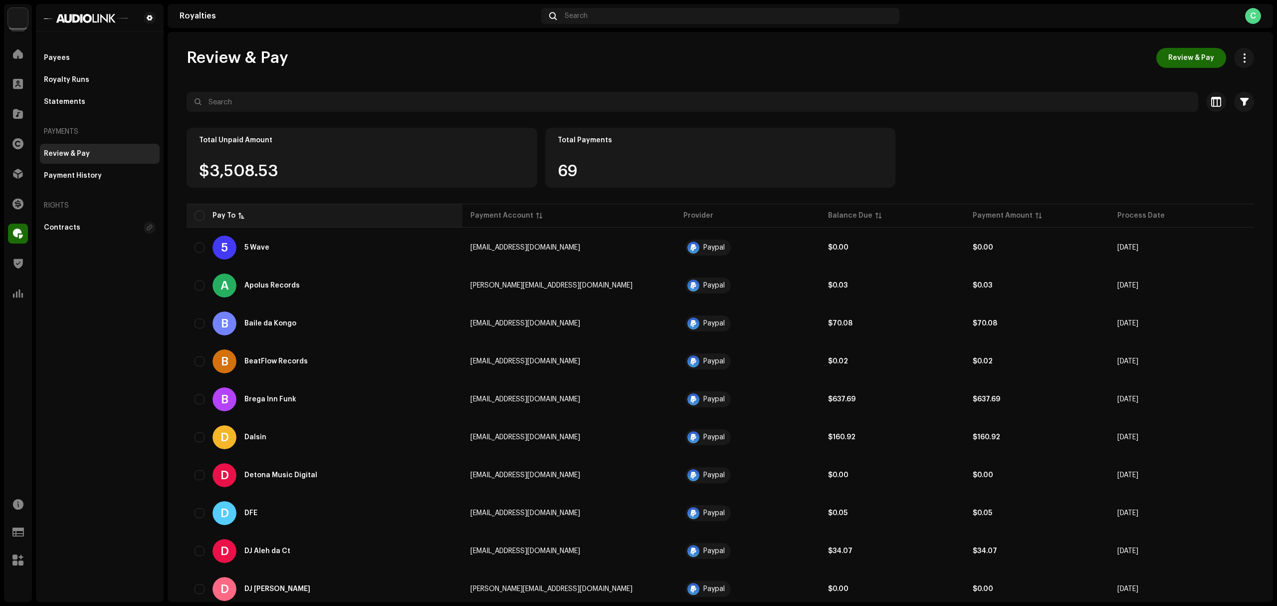
click at [241, 213] on div "Pay To" at bounding box center [325, 216] width 260 height 10
click at [239, 213] on p-sorticon at bounding box center [242, 216] width 6 height 6
click at [865, 219] on div "Balance Due" at bounding box center [850, 216] width 44 height 10
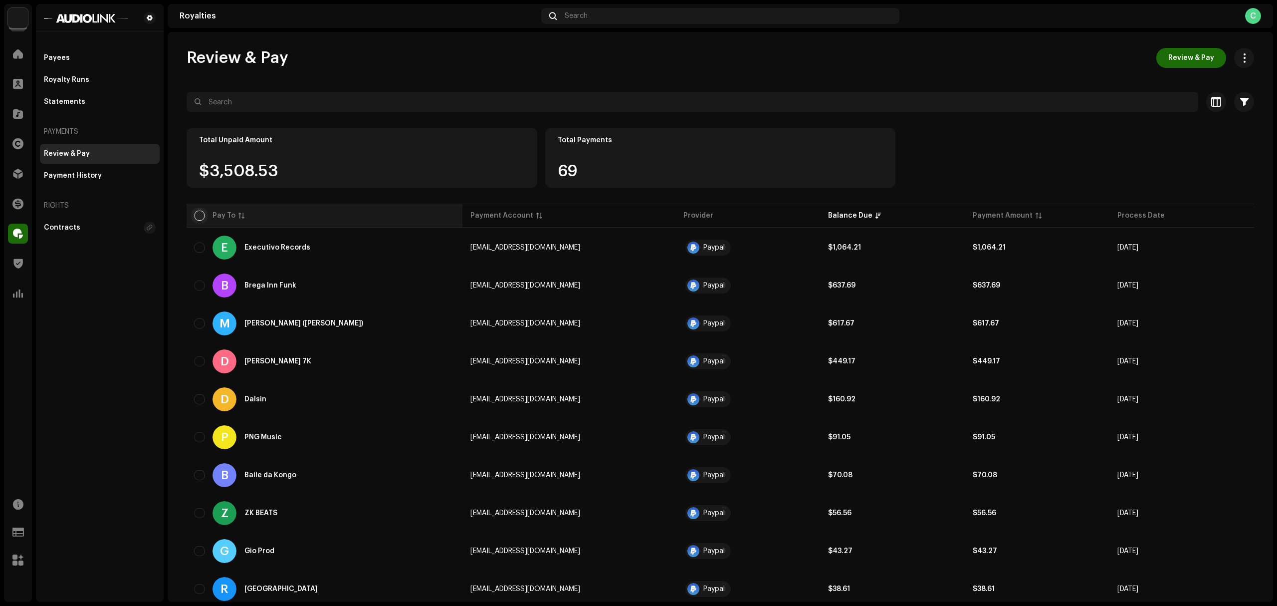
click at [196, 216] on input "checkbox" at bounding box center [200, 216] width 10 height 10
checkbox input "true"
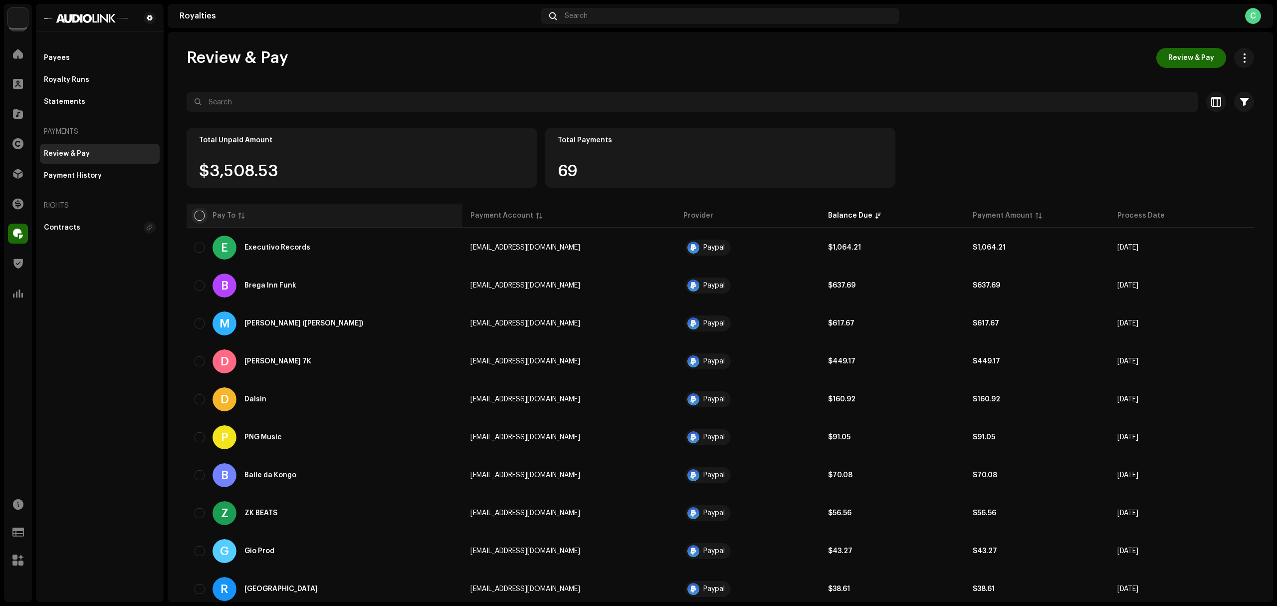
checkbox input "true"
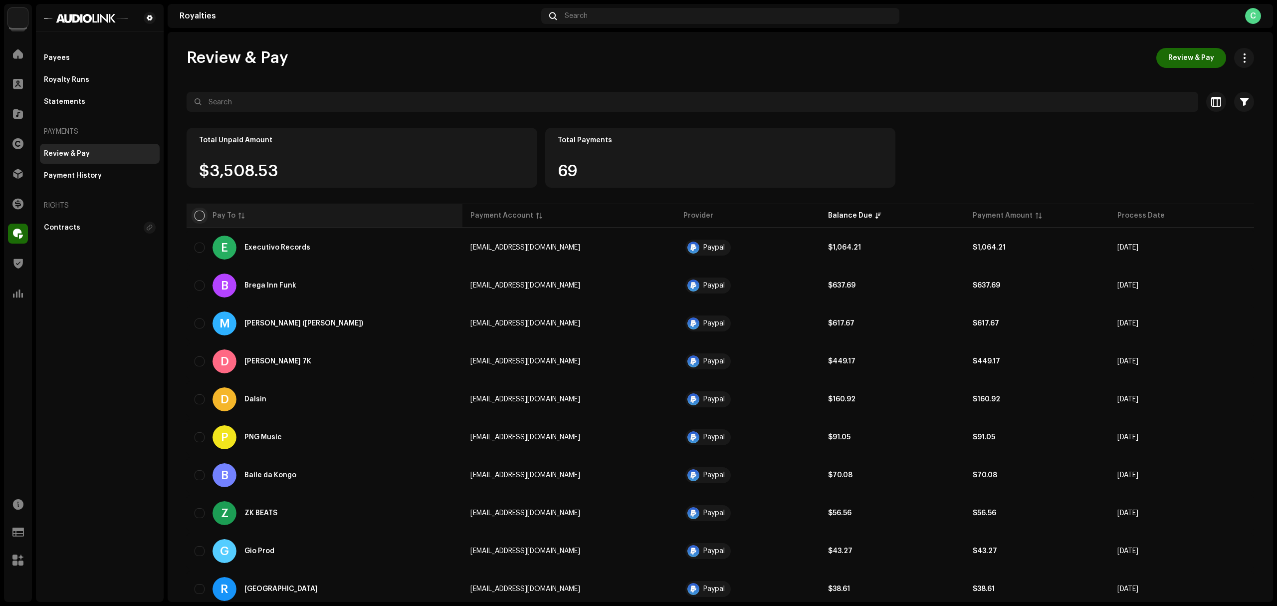
checkbox input "true"
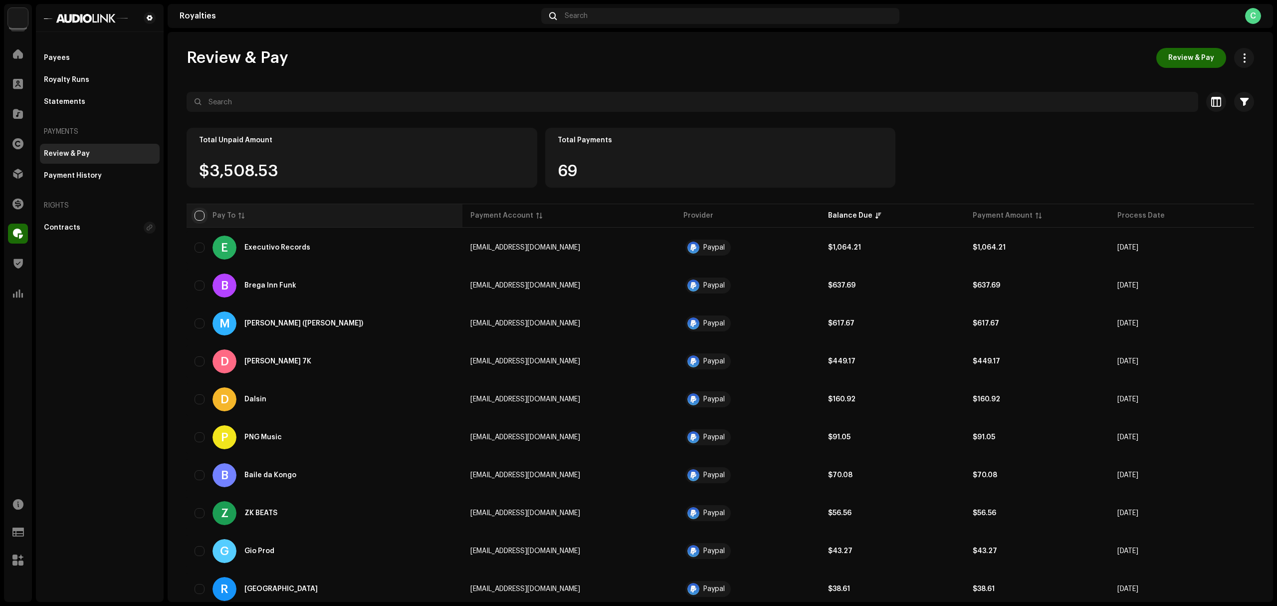
checkbox input "true"
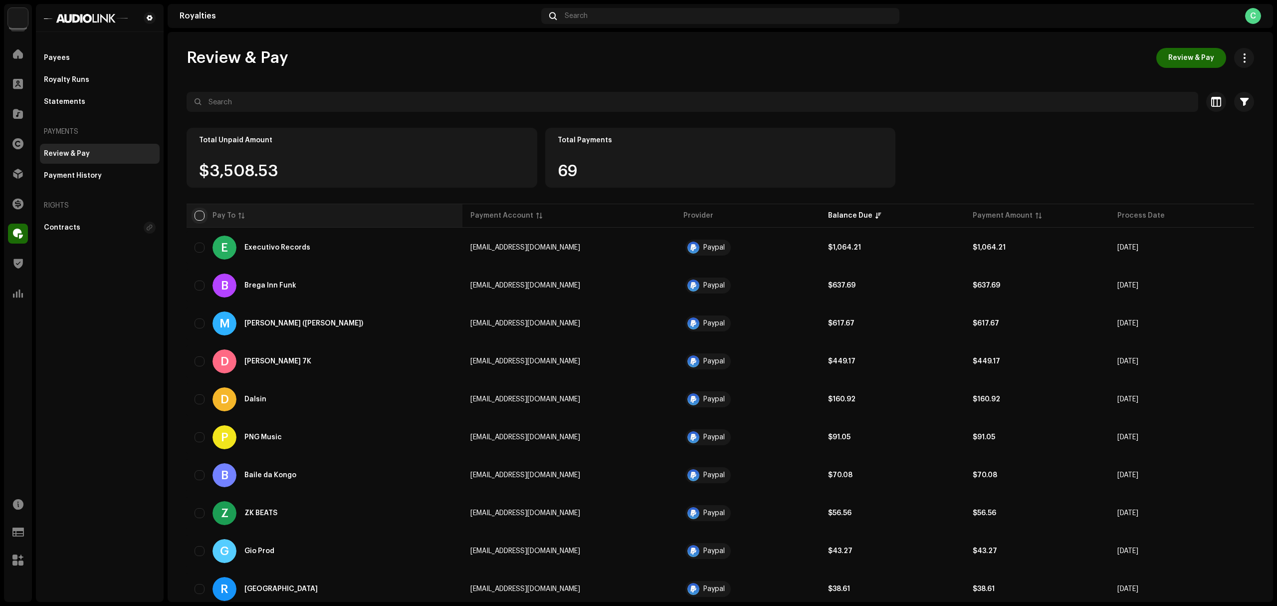
checkbox input "true"
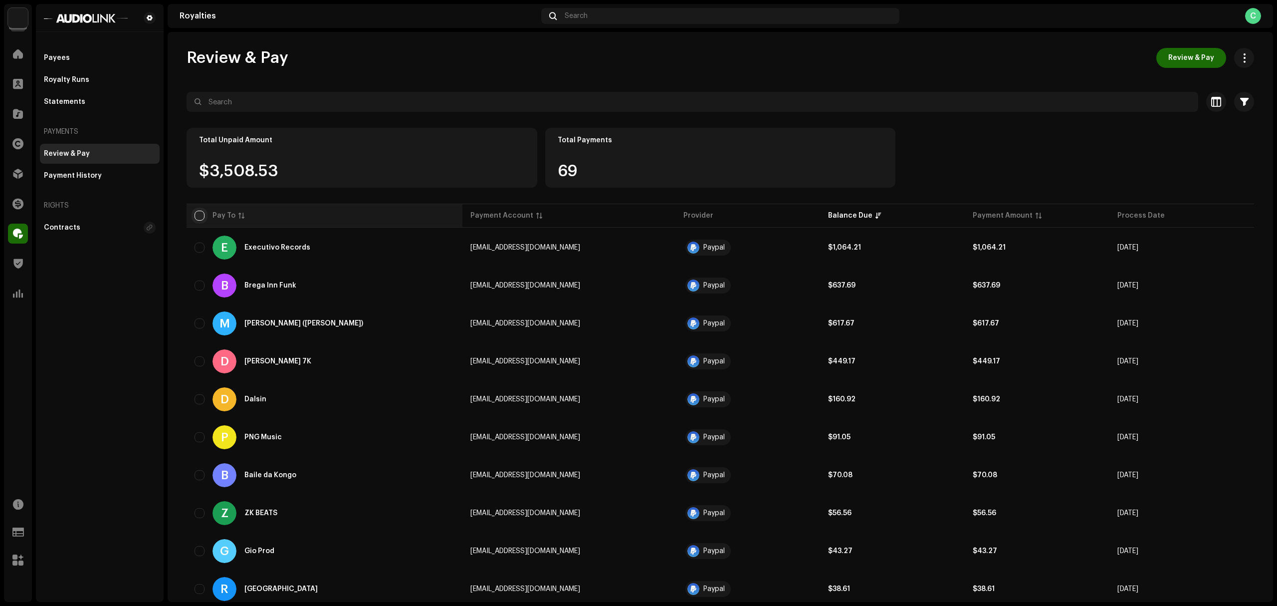
checkbox input "true"
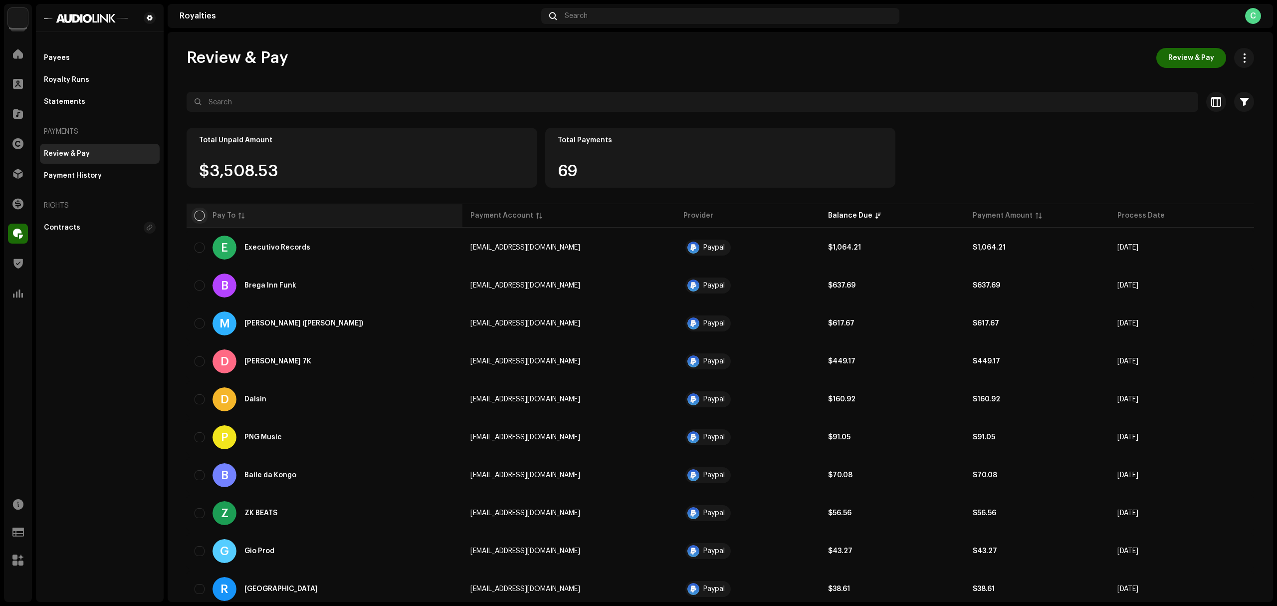
checkbox input "true"
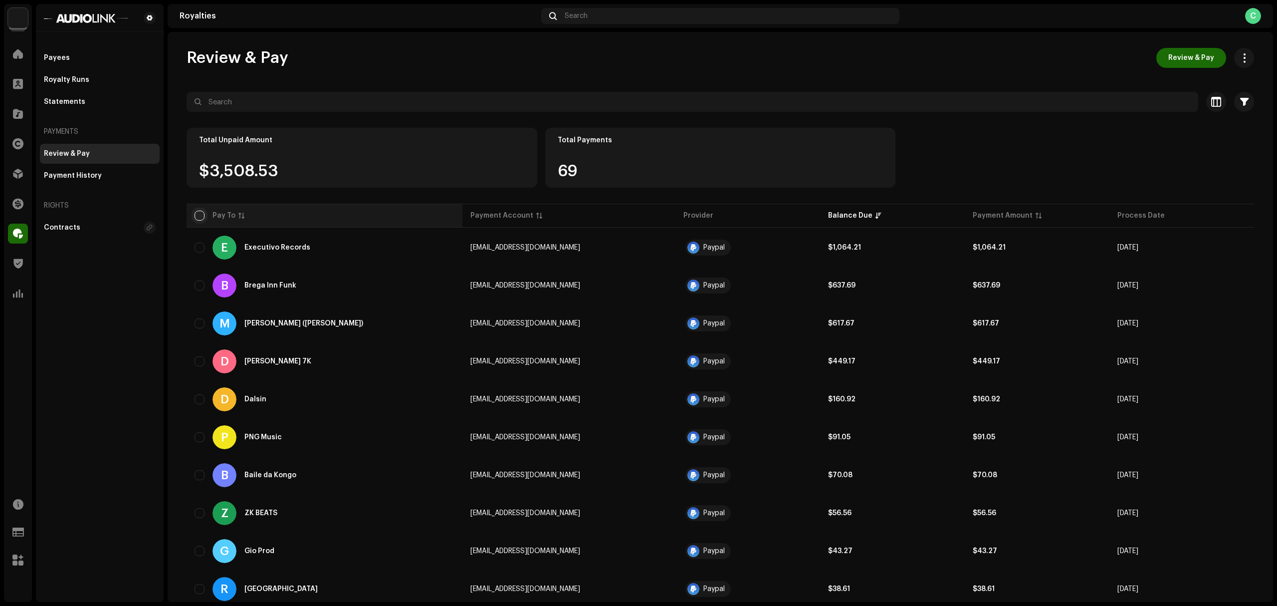
checkbox input "true"
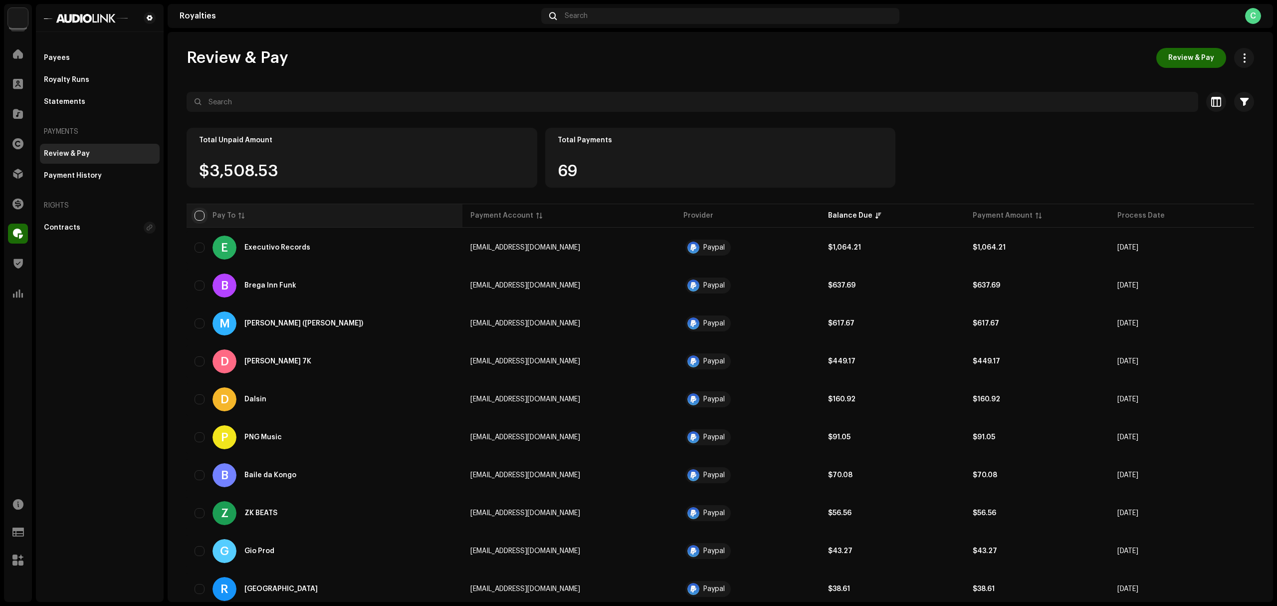
checkbox input "true"
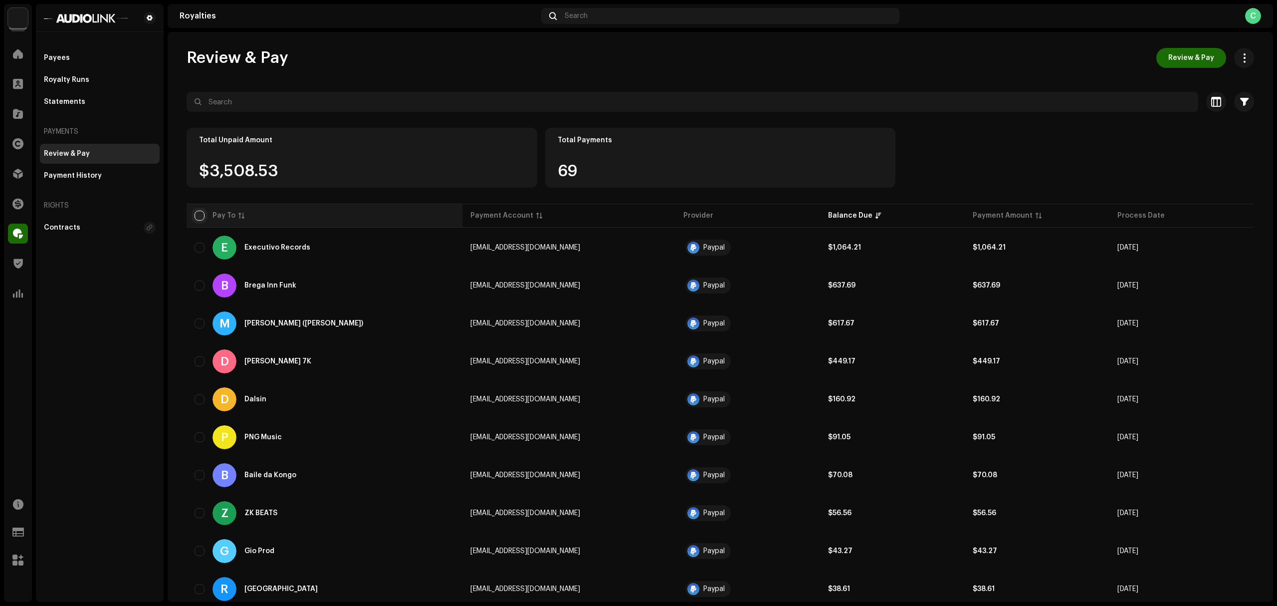
checkbox input "true"
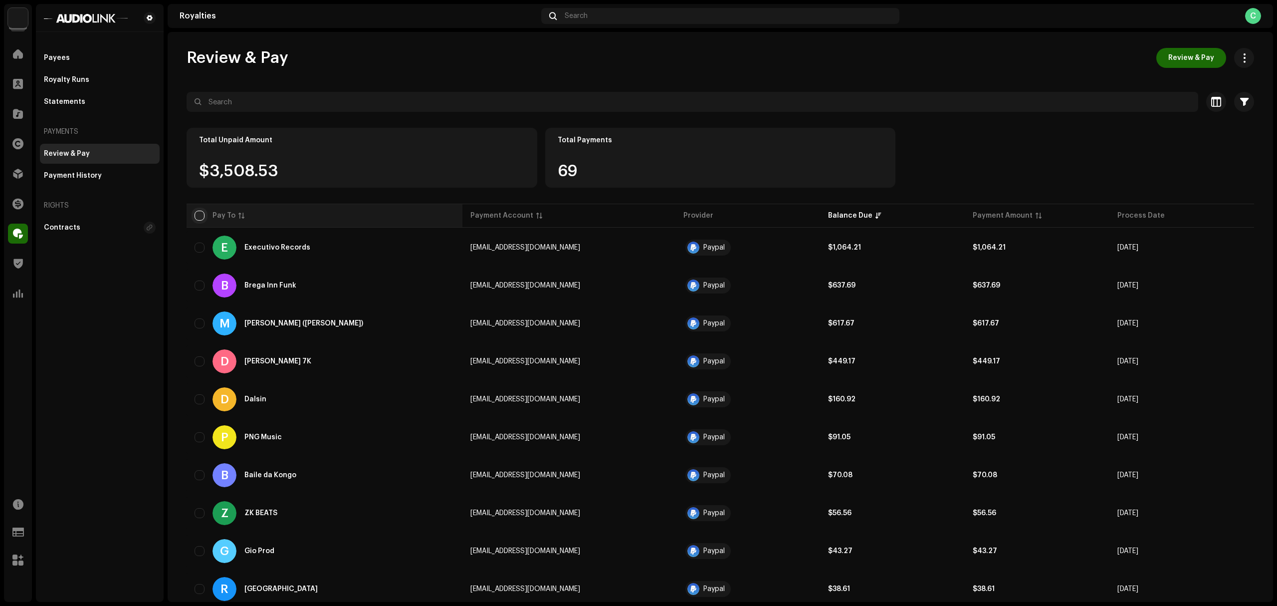
checkbox input "true"
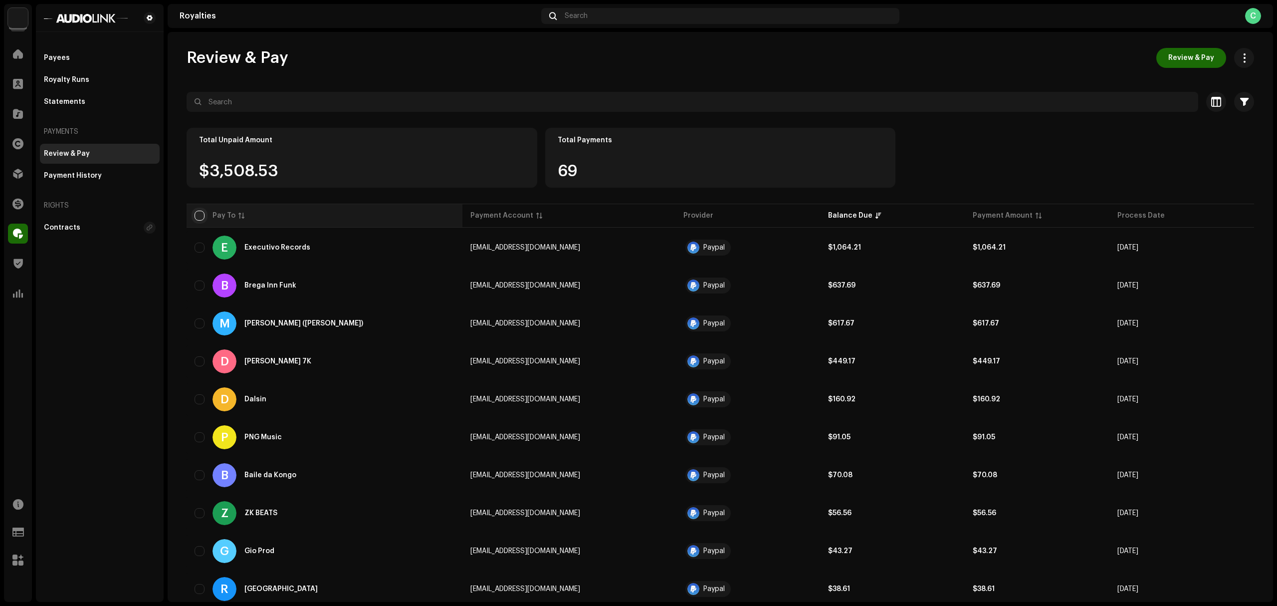
checkbox input "true"
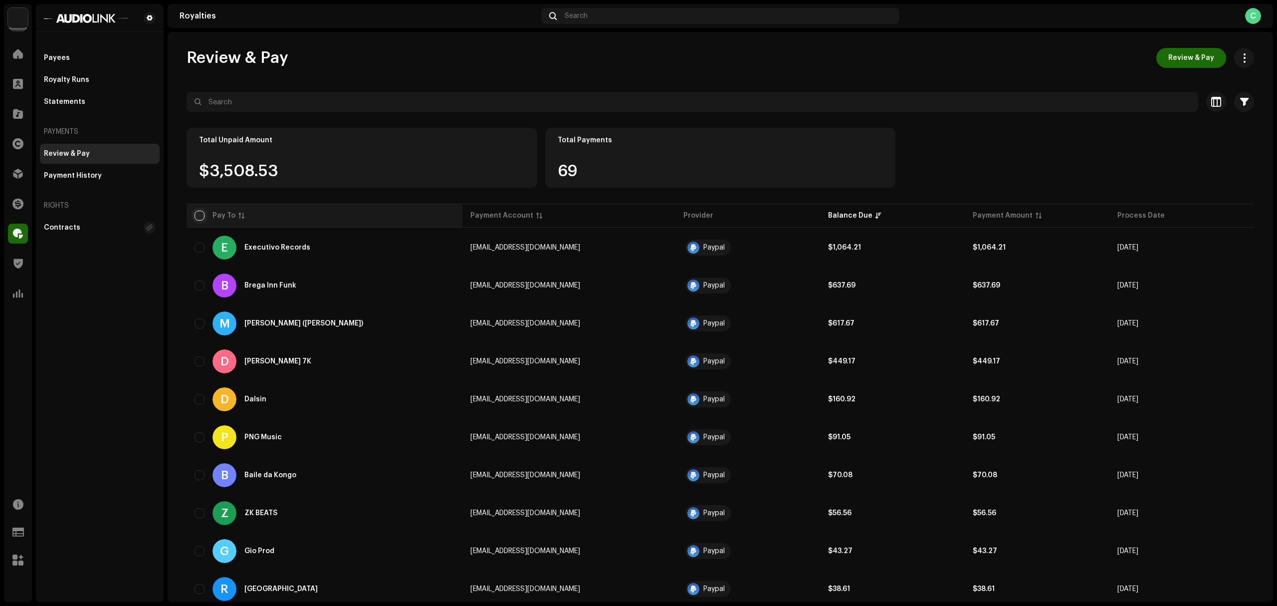
checkbox input "true"
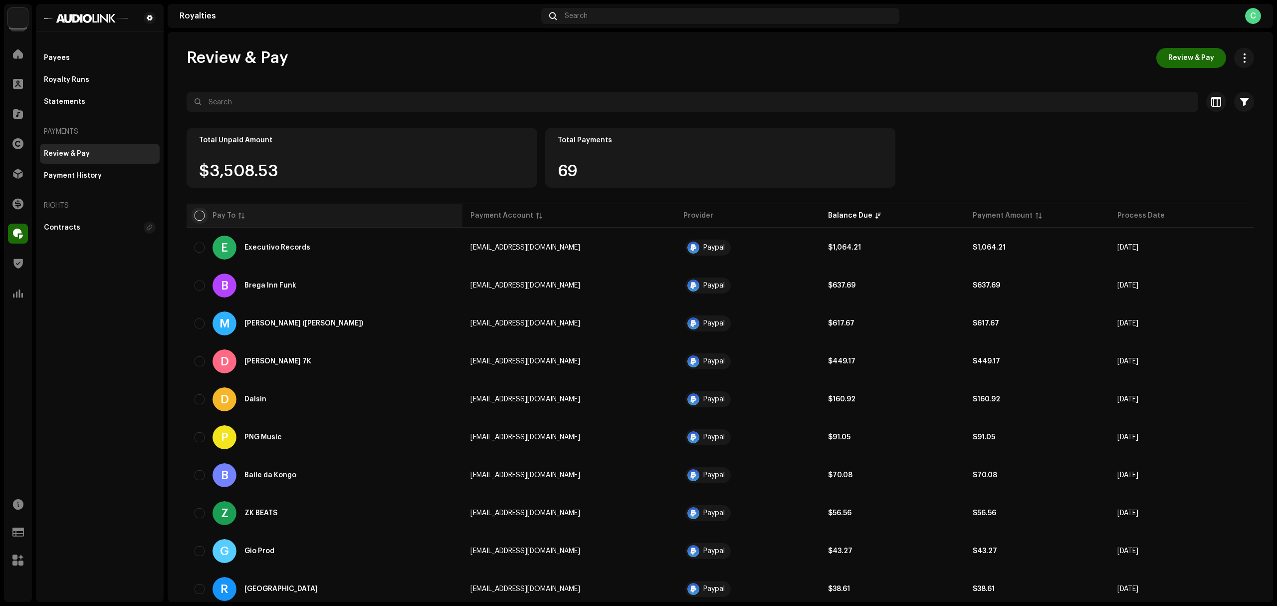
checkbox input "true"
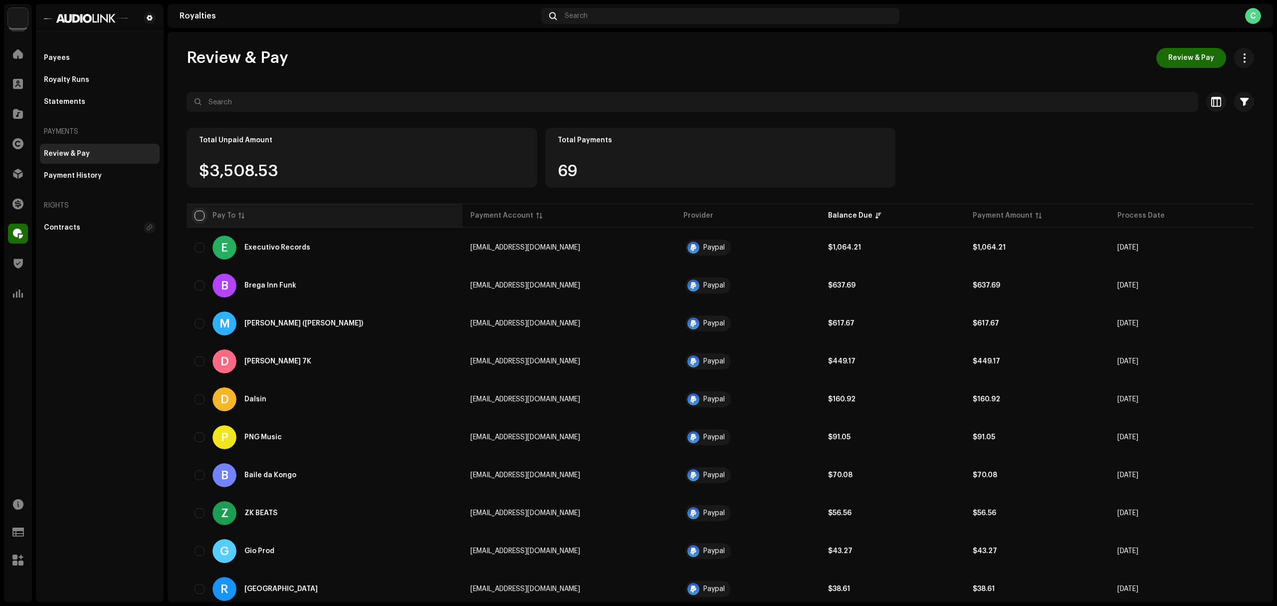
checkbox input "true"
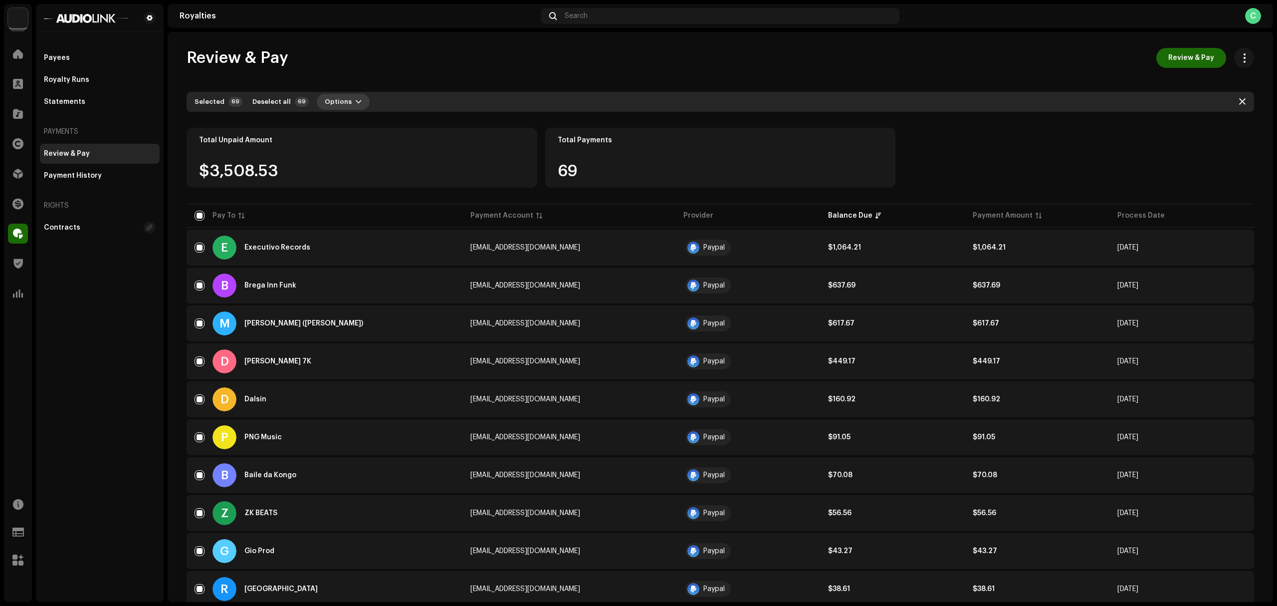
click at [336, 101] on span "Options" at bounding box center [338, 102] width 27 height 20
click at [324, 141] on span "Export" at bounding box center [326, 144] width 23 height 8
click at [344, 106] on button "Options" at bounding box center [343, 102] width 53 height 16
